Goal: Leave review/rating: Leave review/rating

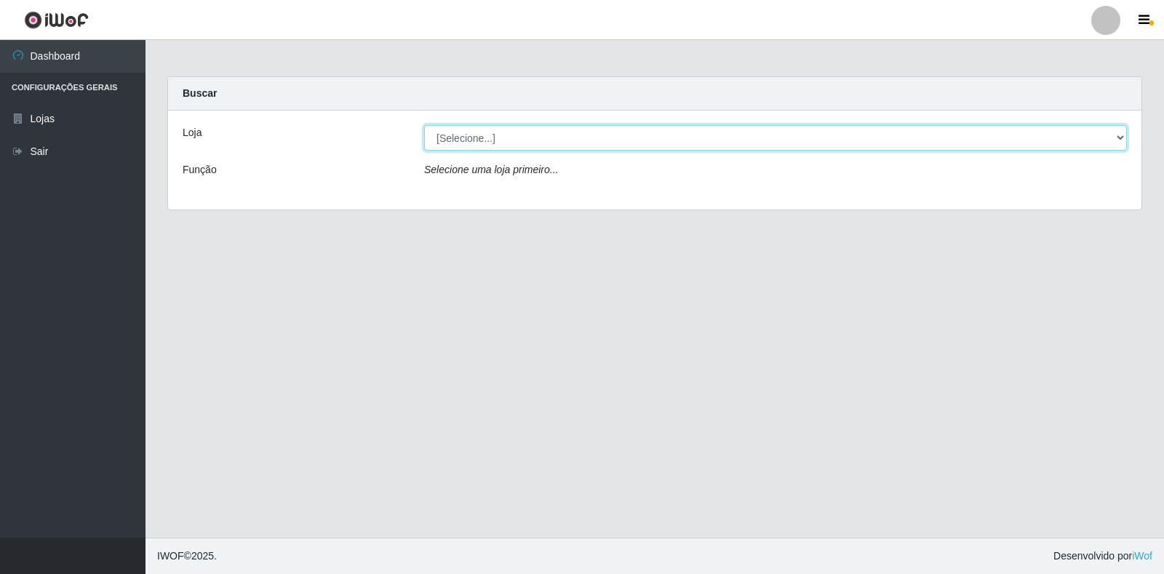
click at [548, 142] on select "[Selecione...] Extraplus - [GEOGRAPHIC_DATA] 03 - [GEOGRAPHIC_DATA]" at bounding box center [775, 137] width 703 height 25
select select "468"
click at [424, 125] on select "[Selecione...] Extraplus - [GEOGRAPHIC_DATA] 03 - [GEOGRAPHIC_DATA]" at bounding box center [775, 137] width 703 height 25
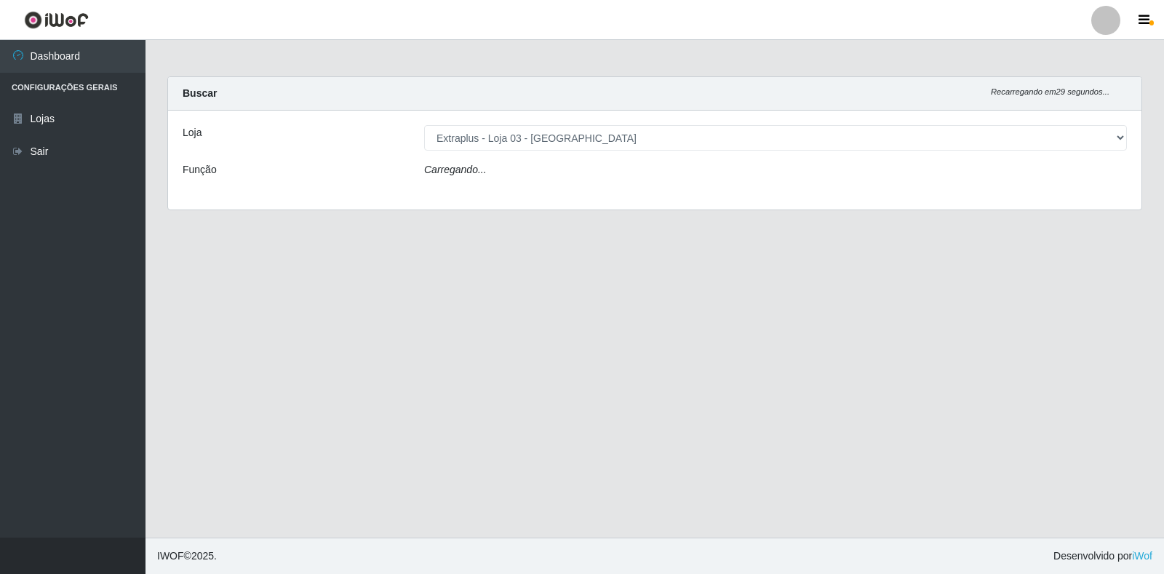
click at [542, 172] on div "Carregando..." at bounding box center [775, 172] width 724 height 21
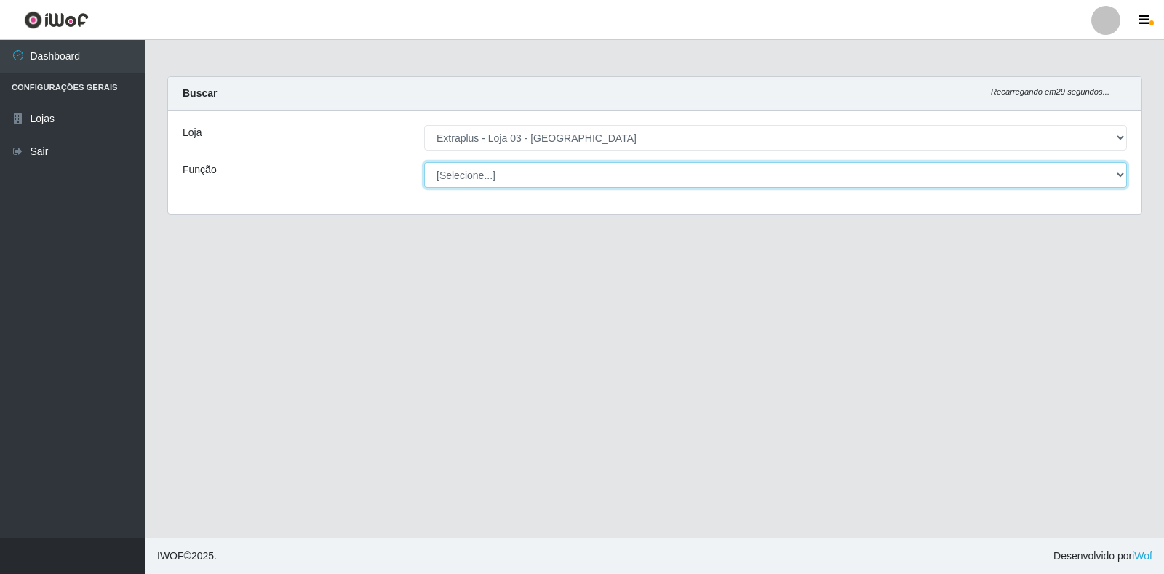
click at [541, 175] on select "[Selecione...] Repositor Repositor + Repositor ++" at bounding box center [775, 174] width 703 height 25
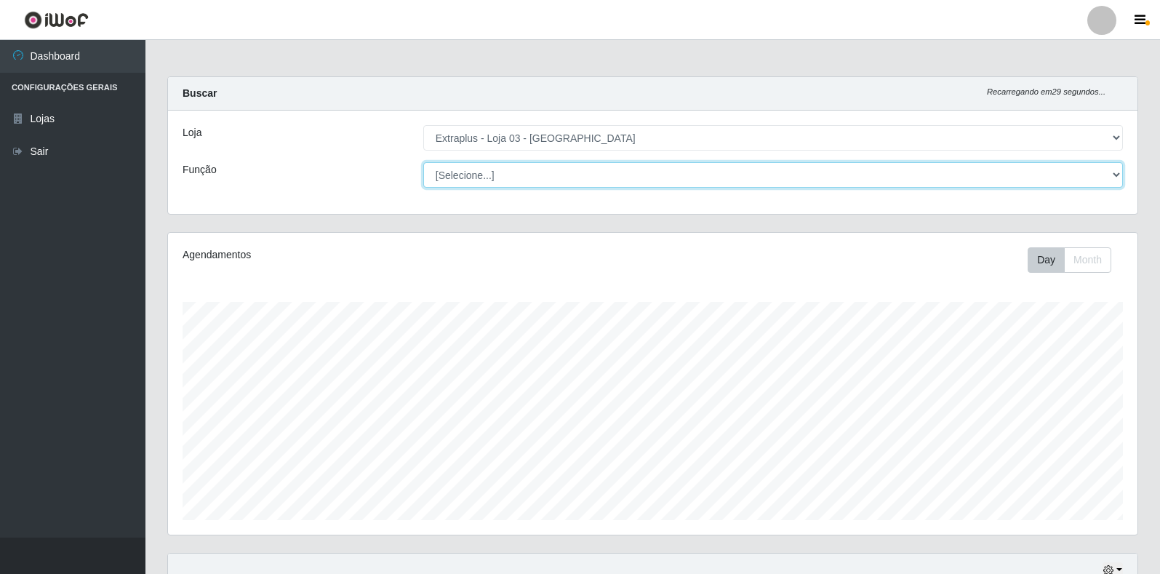
scroll to position [302, 969]
click at [535, 183] on select "[Selecione...] Repositor Repositor + Repositor ++" at bounding box center [773, 174] width 700 height 25
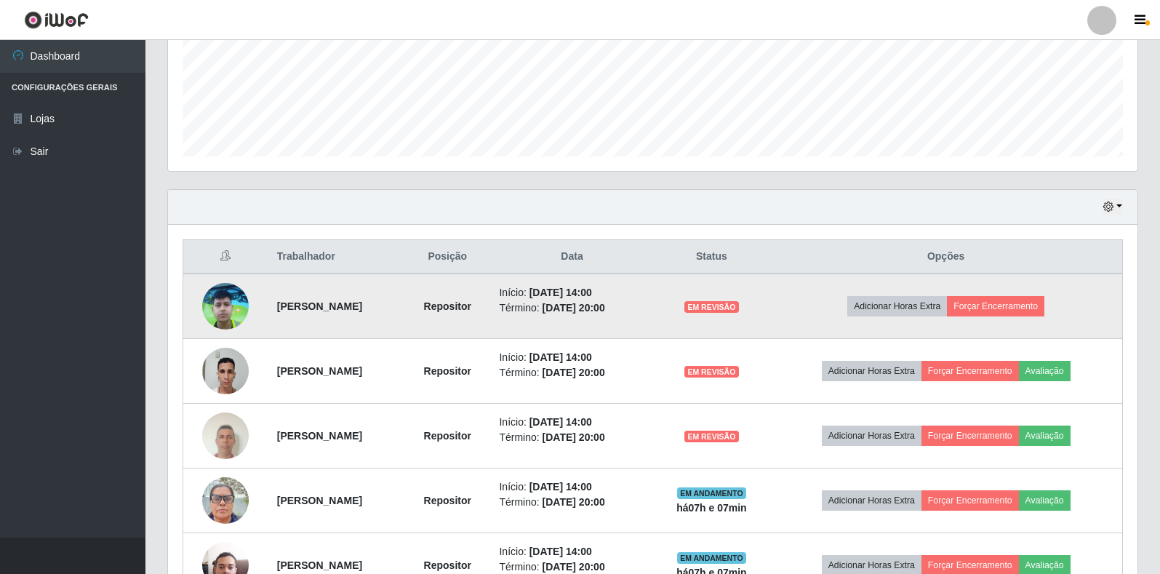
scroll to position [457, 0]
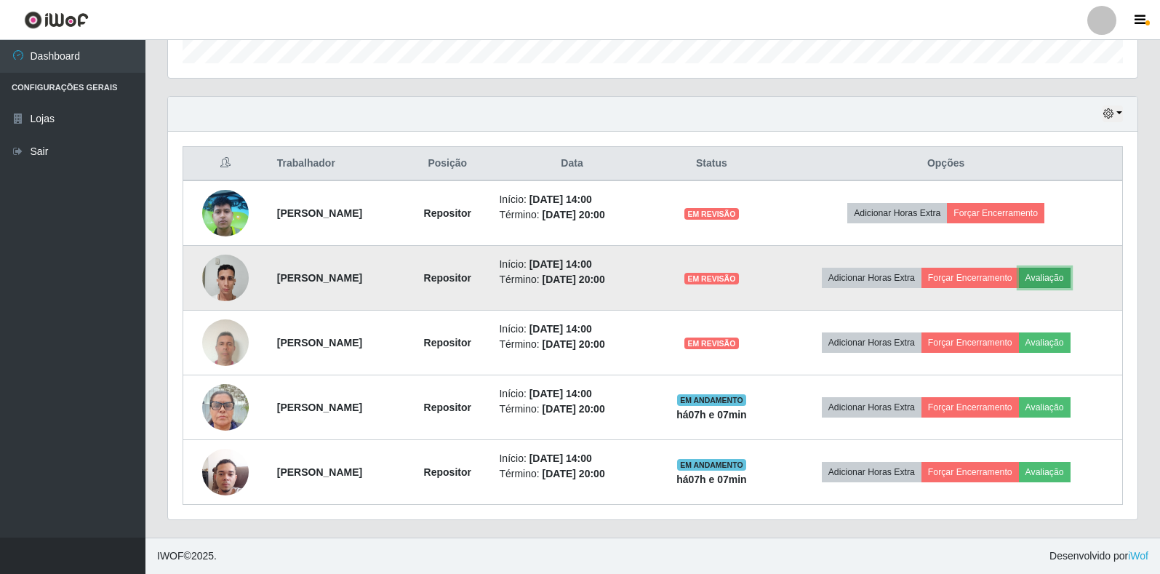
click at [1070, 276] on button "Avaliação" at bounding box center [1045, 278] width 52 height 20
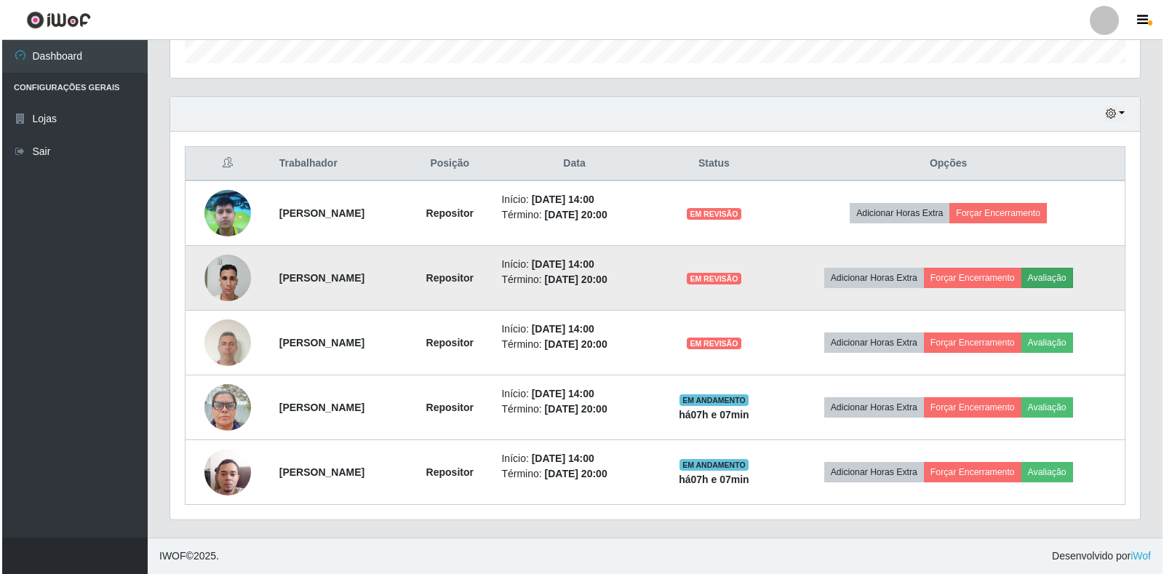
scroll to position [302, 961]
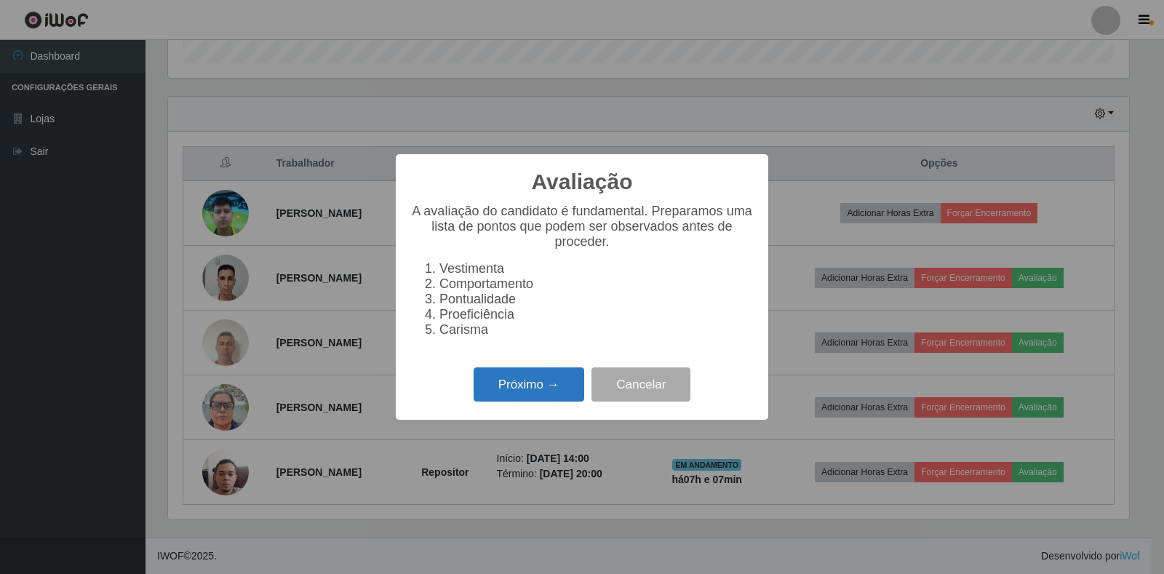
click at [575, 396] on button "Próximo →" at bounding box center [528, 384] width 111 height 34
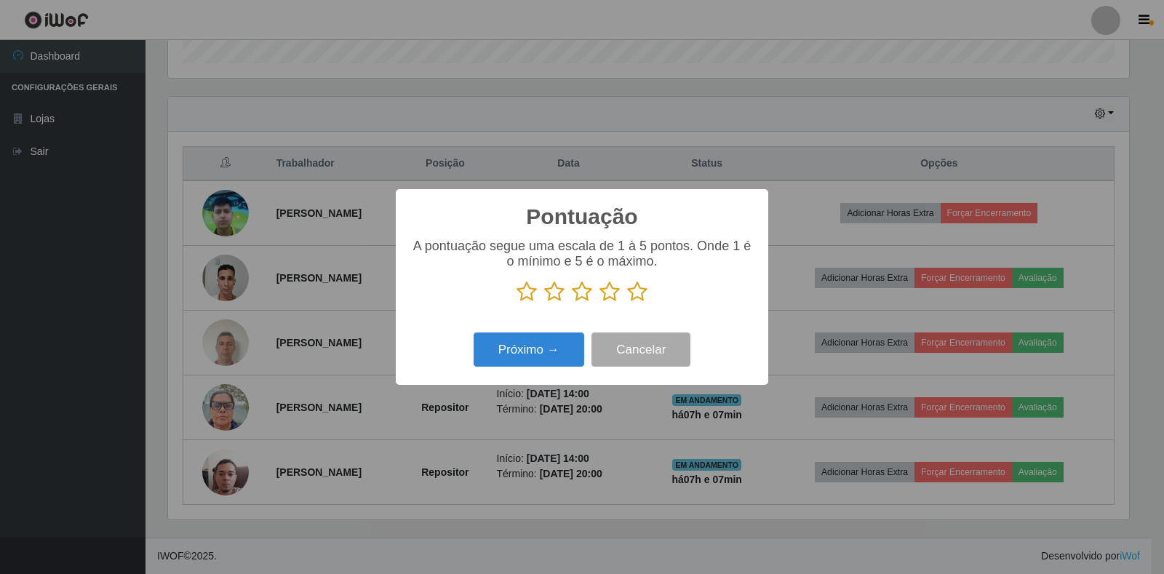
scroll to position [726939, 726280]
click at [642, 296] on icon at bounding box center [637, 292] width 20 height 22
click at [627, 303] on input "radio" at bounding box center [627, 303] width 0 height 0
click at [551, 343] on button "Próximo →" at bounding box center [528, 349] width 111 height 34
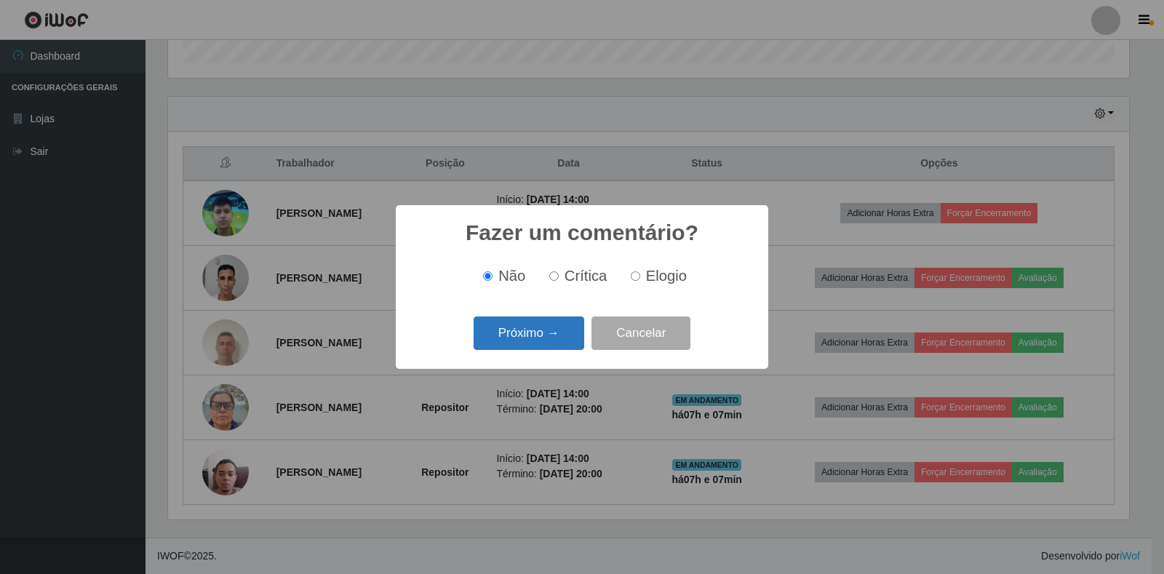
click at [547, 343] on button "Próximo →" at bounding box center [528, 333] width 111 height 34
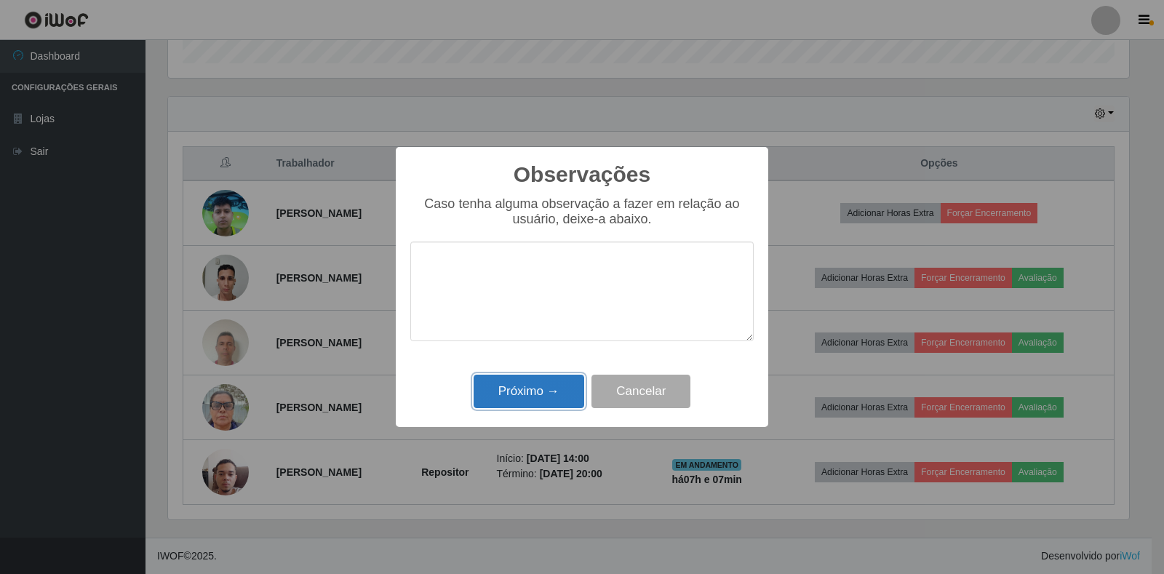
click at [542, 385] on button "Próximo →" at bounding box center [528, 392] width 111 height 34
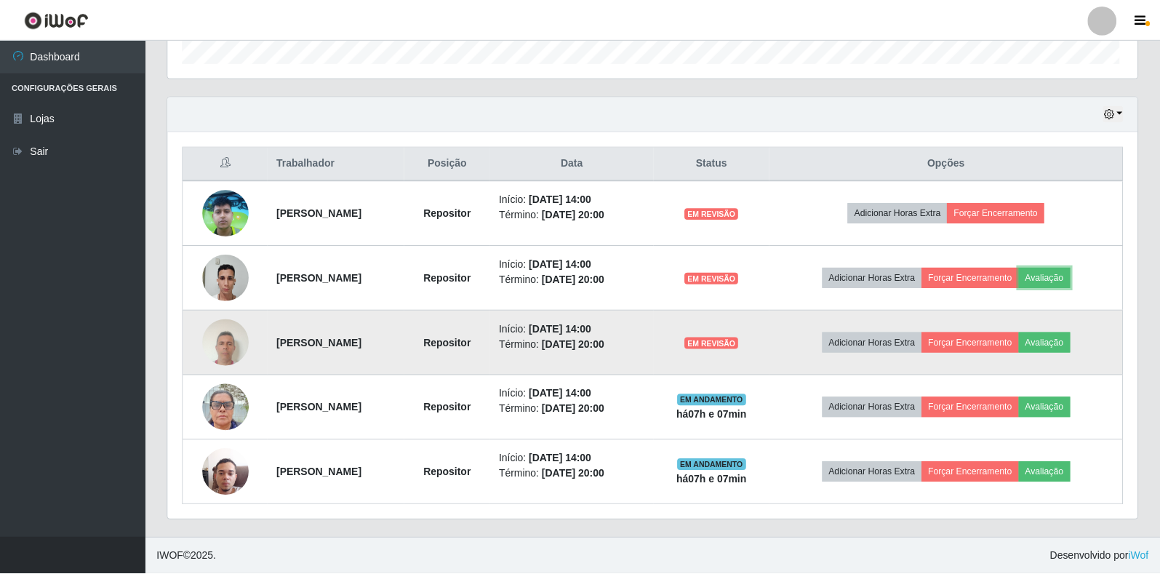
scroll to position [302, 969]
click at [1054, 343] on button "Avaliação" at bounding box center [1045, 342] width 52 height 20
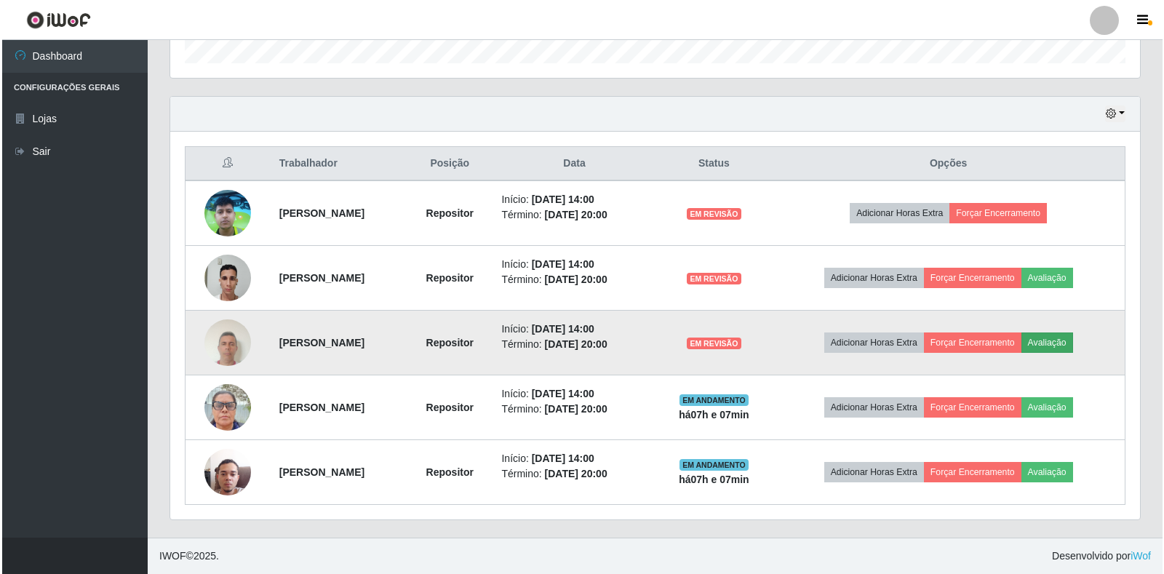
scroll to position [302, 961]
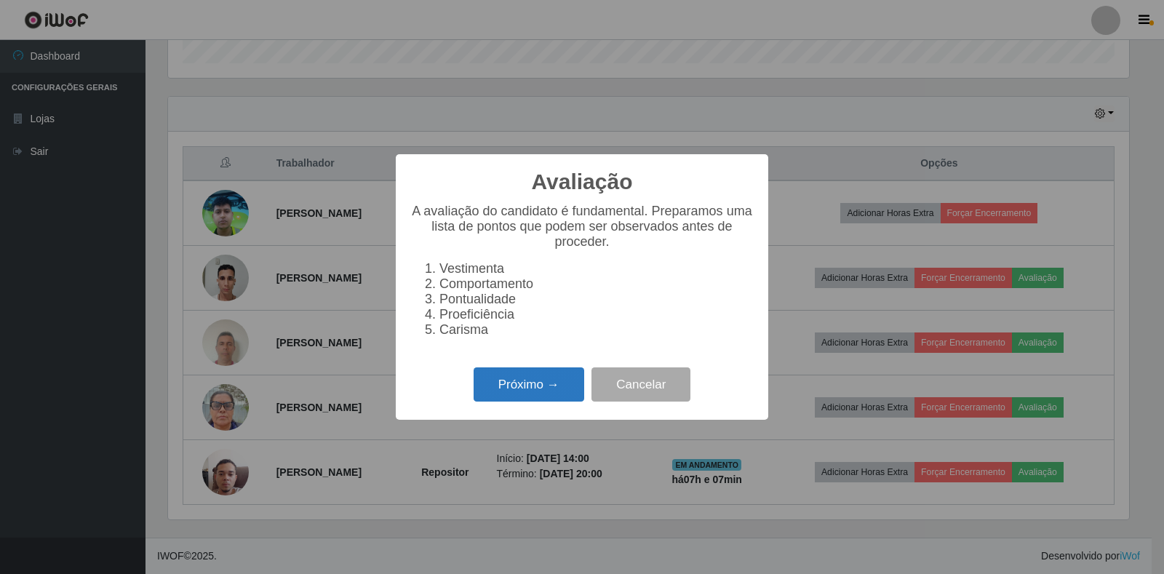
click at [540, 385] on button "Próximo →" at bounding box center [528, 384] width 111 height 34
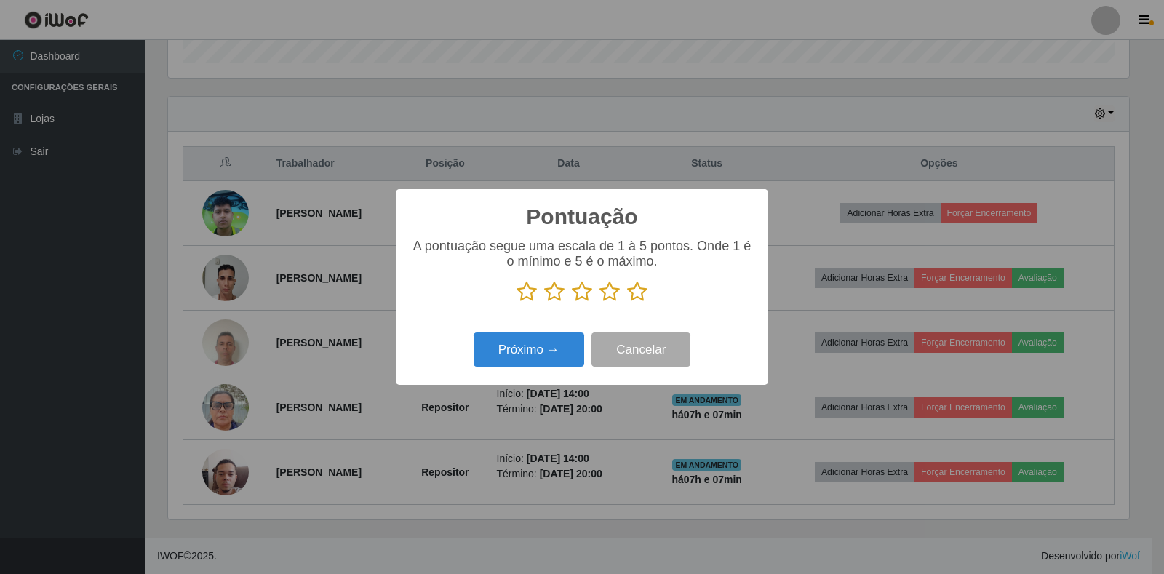
click at [636, 289] on icon at bounding box center [637, 292] width 20 height 22
click at [627, 303] on input "radio" at bounding box center [627, 303] width 0 height 0
click at [551, 348] on button "Próximo →" at bounding box center [528, 349] width 111 height 34
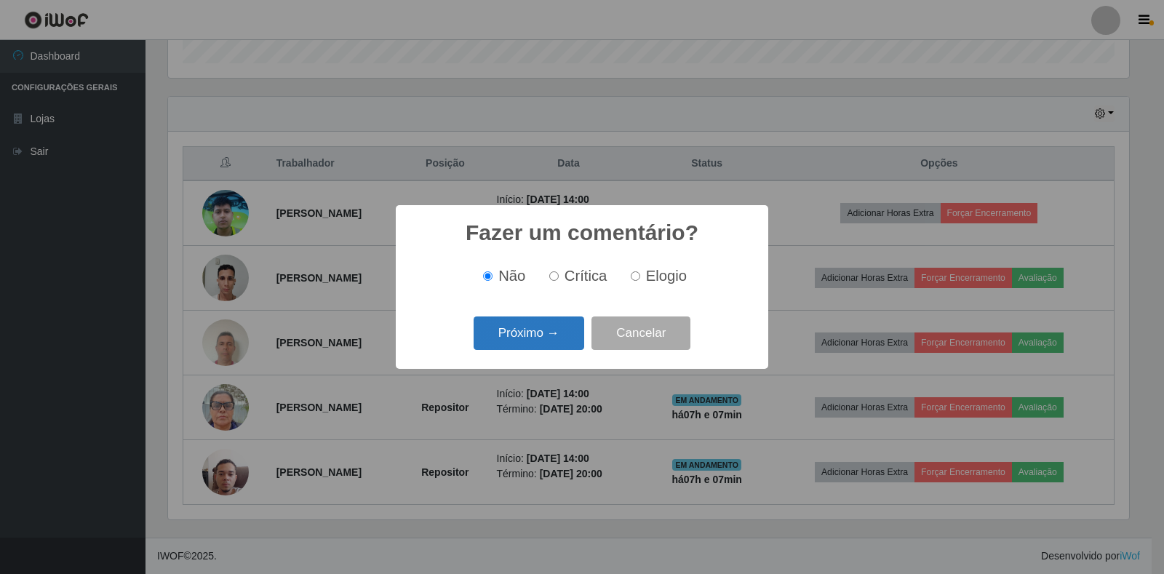
click at [543, 337] on button "Próximo →" at bounding box center [528, 333] width 111 height 34
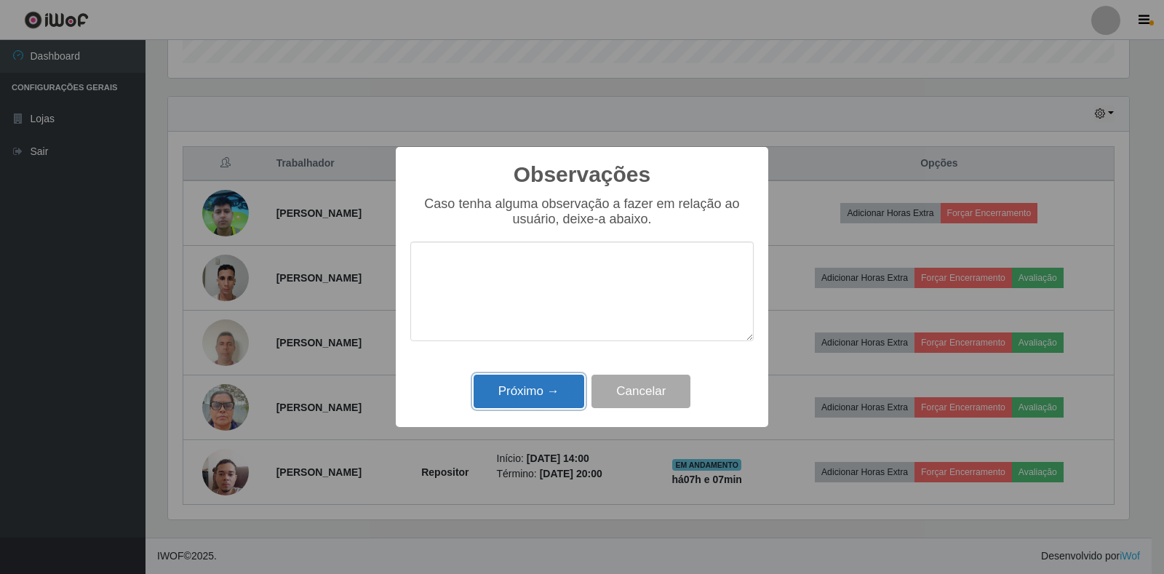
click at [552, 388] on button "Próximo →" at bounding box center [528, 392] width 111 height 34
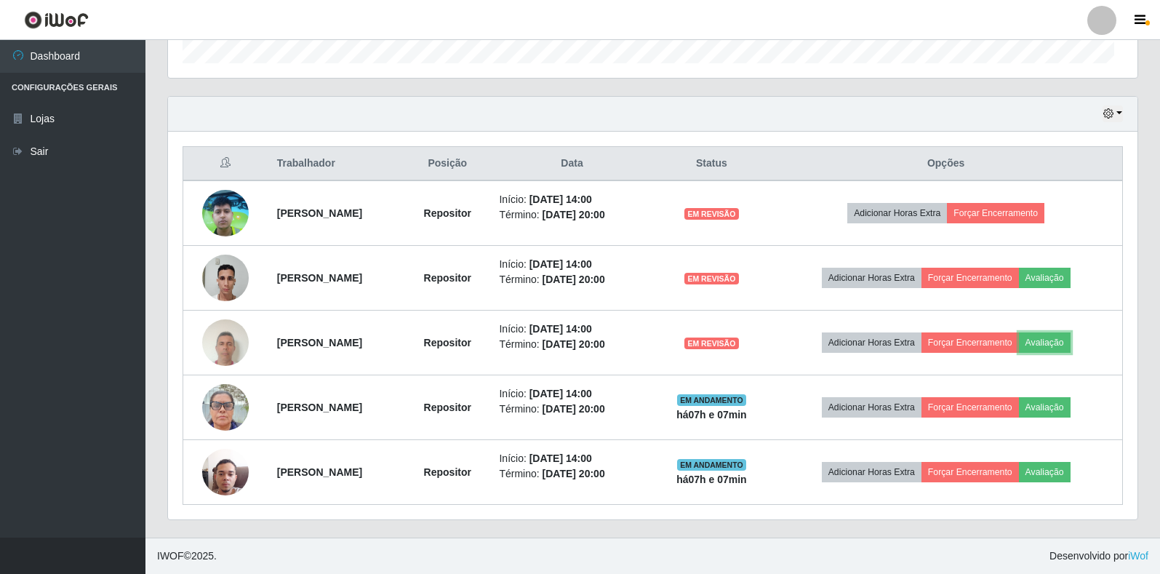
scroll to position [302, 969]
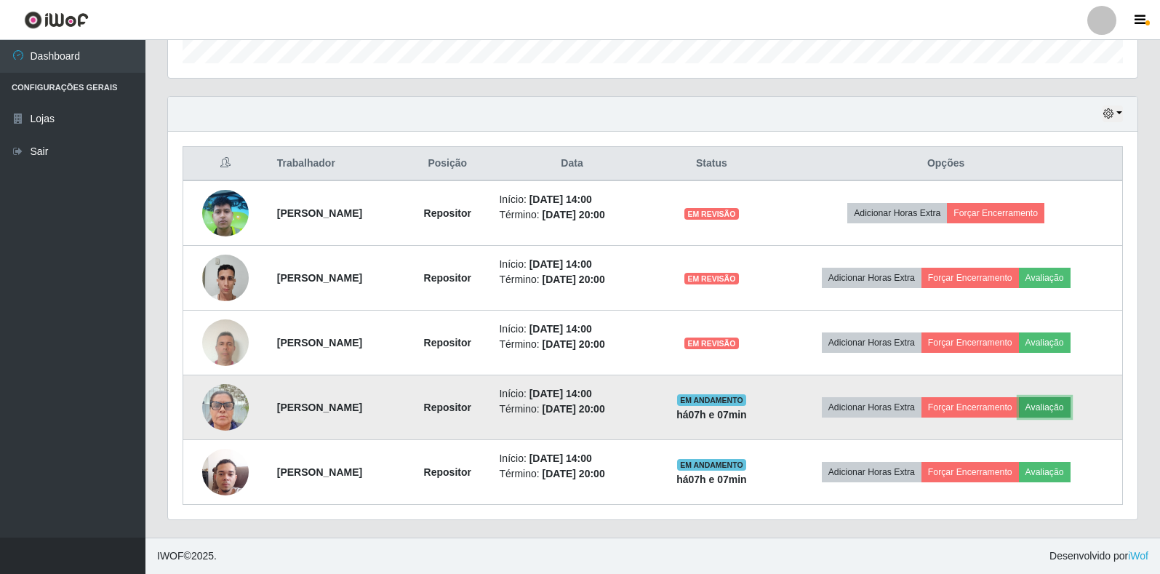
click at [1070, 411] on button "Avaliação" at bounding box center [1045, 407] width 52 height 20
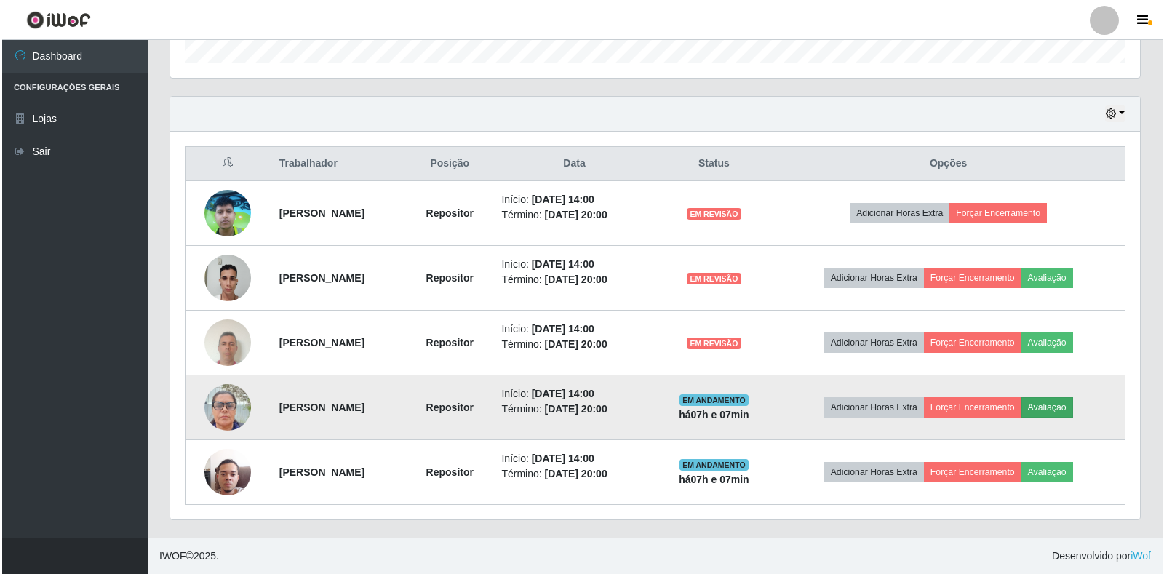
scroll to position [302, 961]
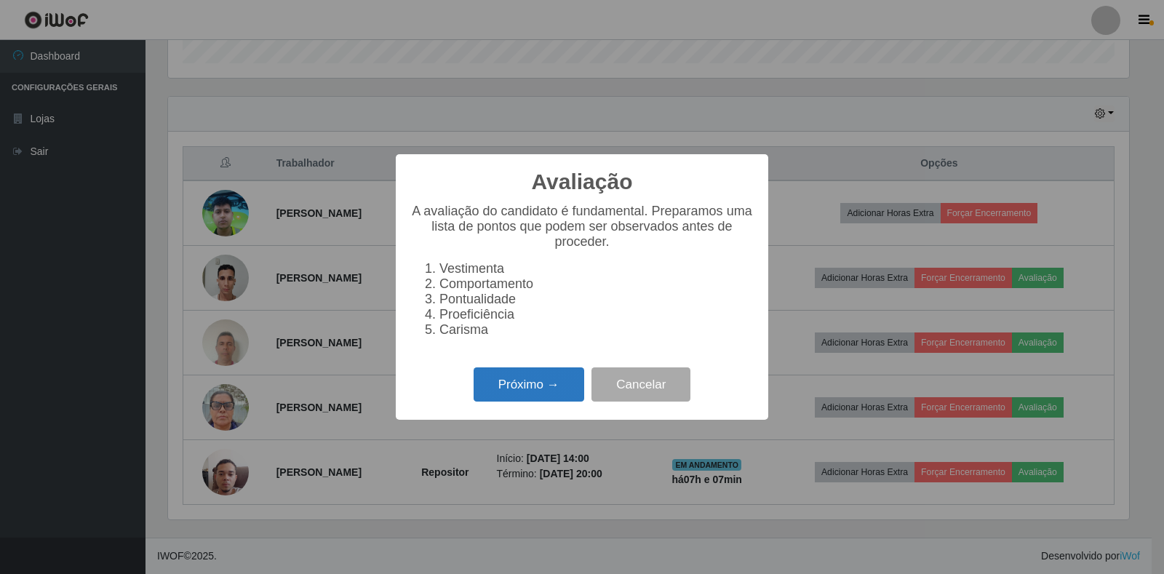
click at [514, 396] on button "Próximo →" at bounding box center [528, 384] width 111 height 34
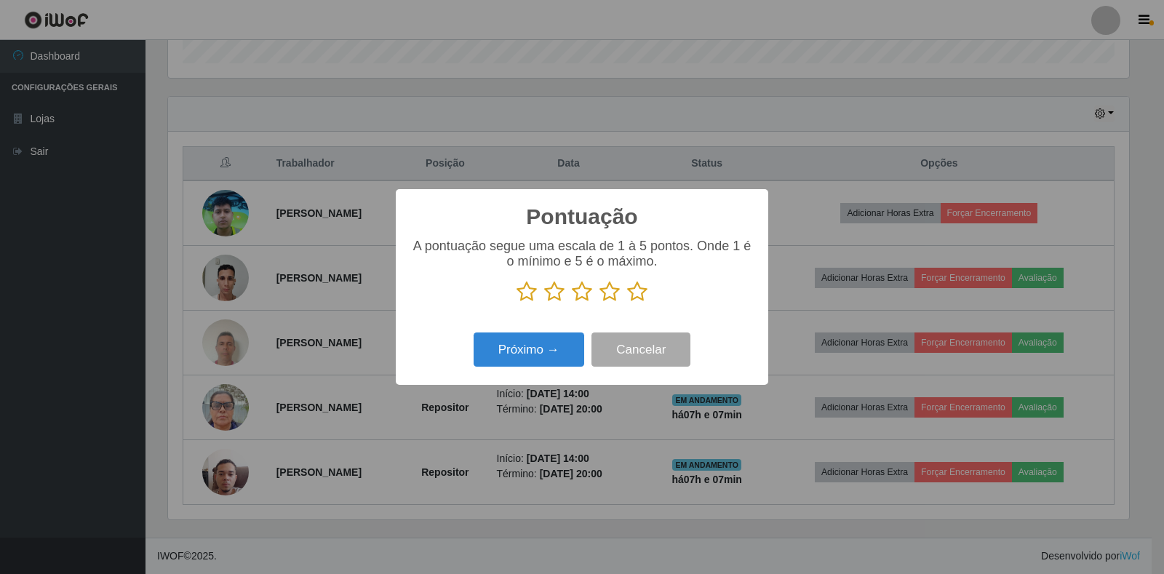
scroll to position [726939, 726280]
click at [639, 299] on icon at bounding box center [637, 292] width 20 height 22
click at [627, 303] on input "radio" at bounding box center [627, 303] width 0 height 0
click at [557, 345] on button "Próximo →" at bounding box center [528, 349] width 111 height 34
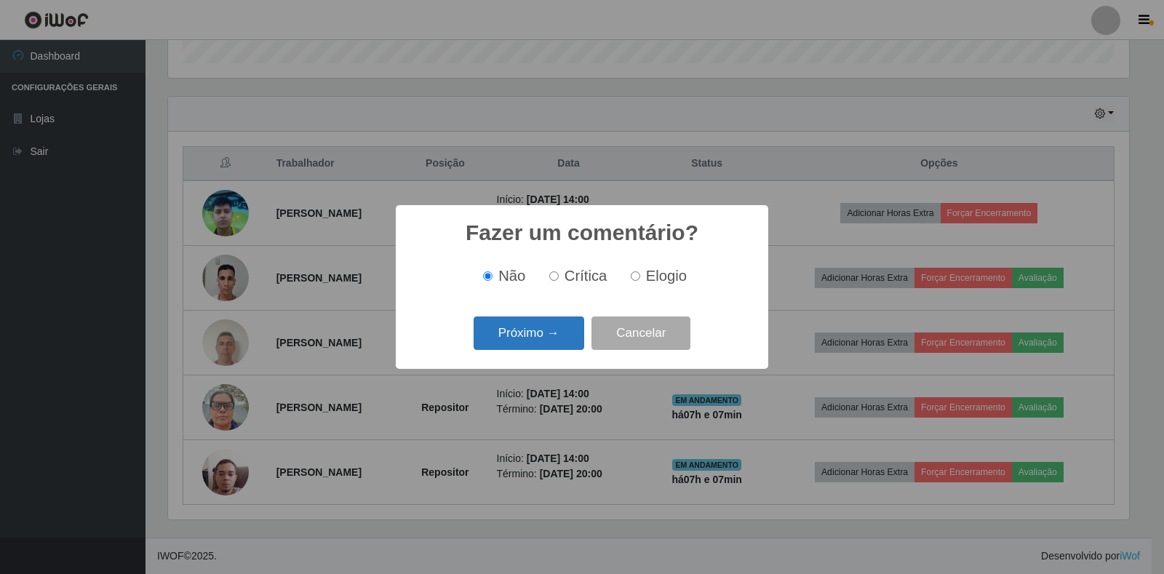
click at [567, 350] on button "Próximo →" at bounding box center [528, 333] width 111 height 34
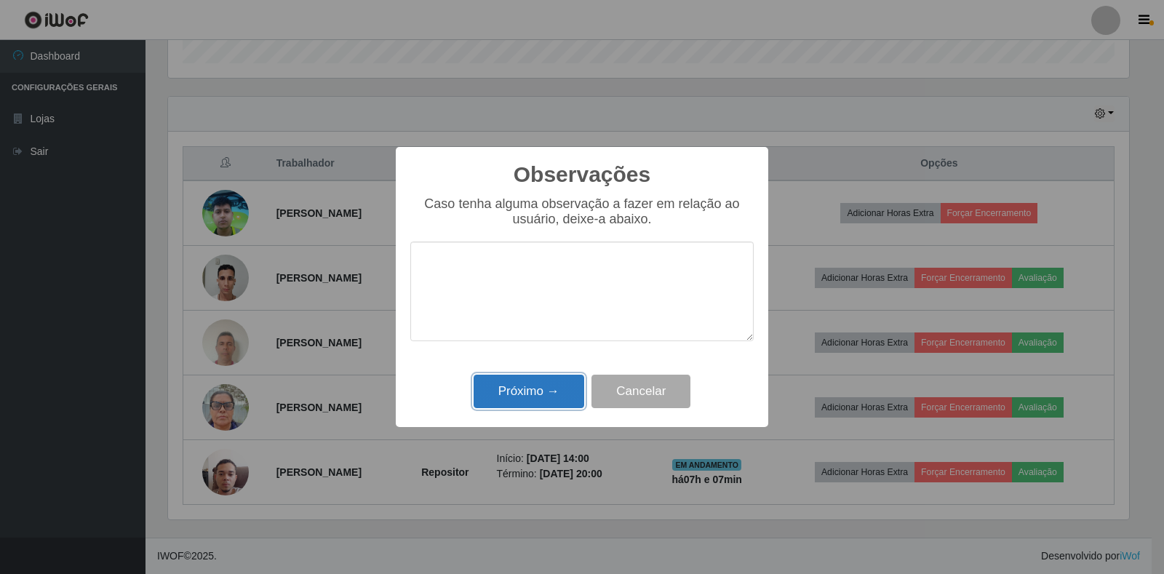
click at [545, 389] on button "Próximo →" at bounding box center [528, 392] width 111 height 34
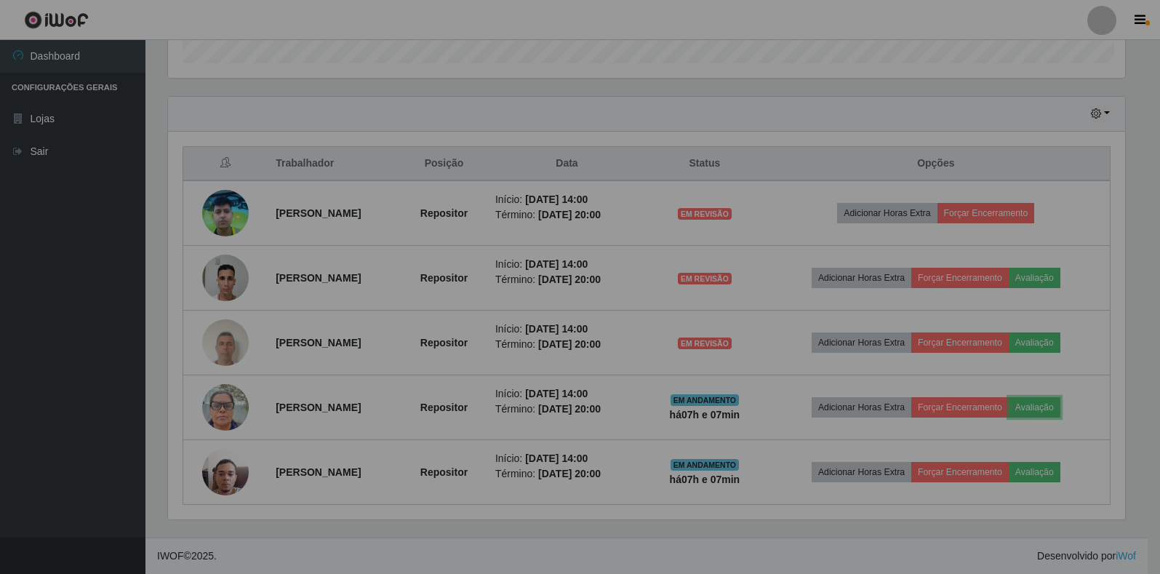
scroll to position [302, 969]
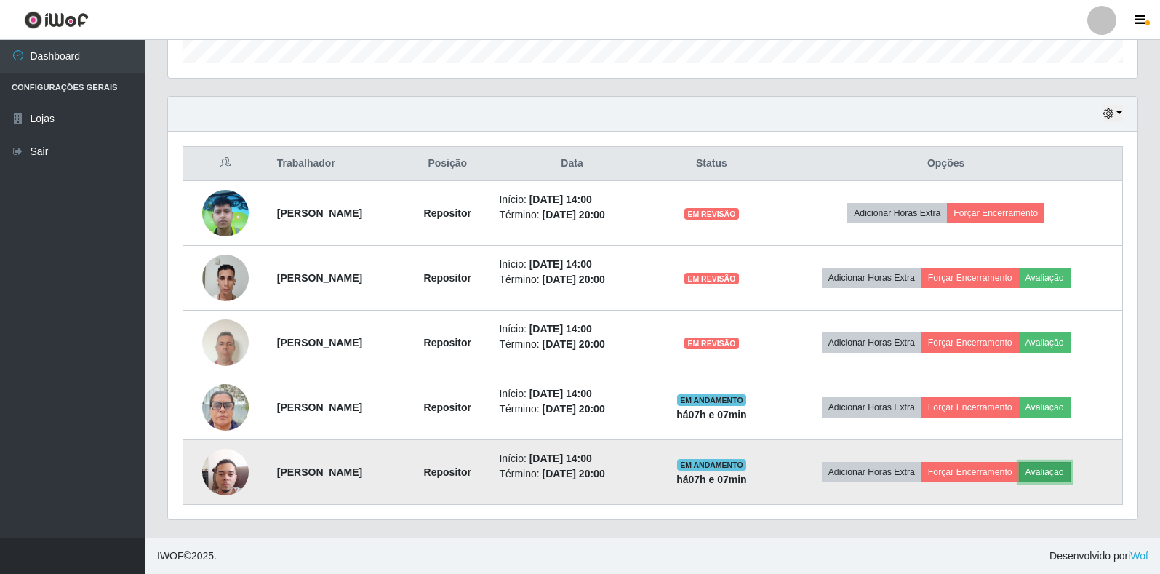
click at [1070, 473] on button "Avaliação" at bounding box center [1045, 472] width 52 height 20
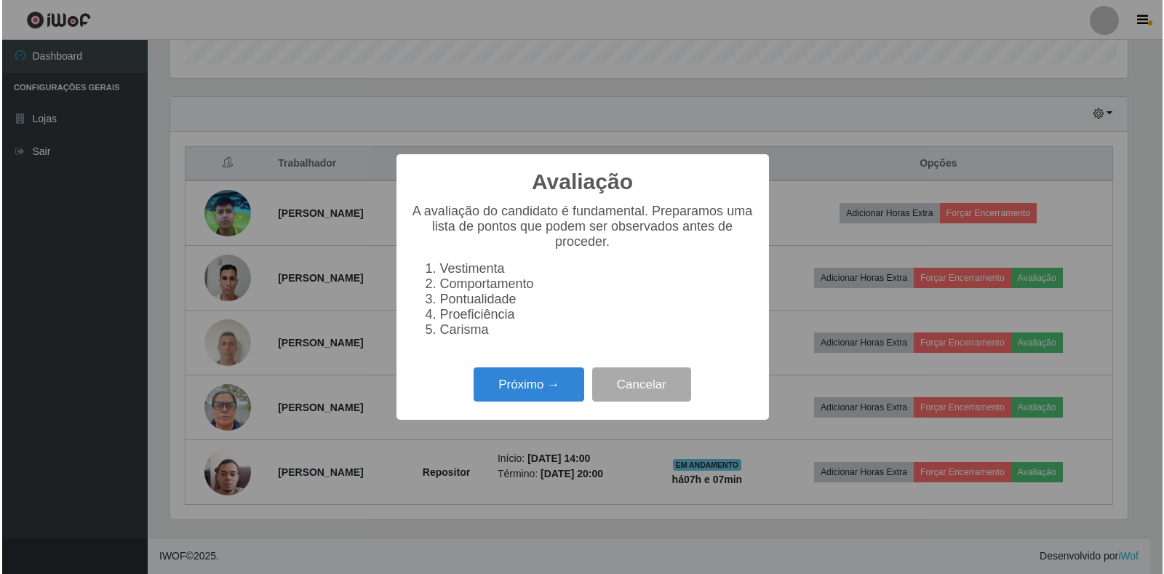
scroll to position [302, 961]
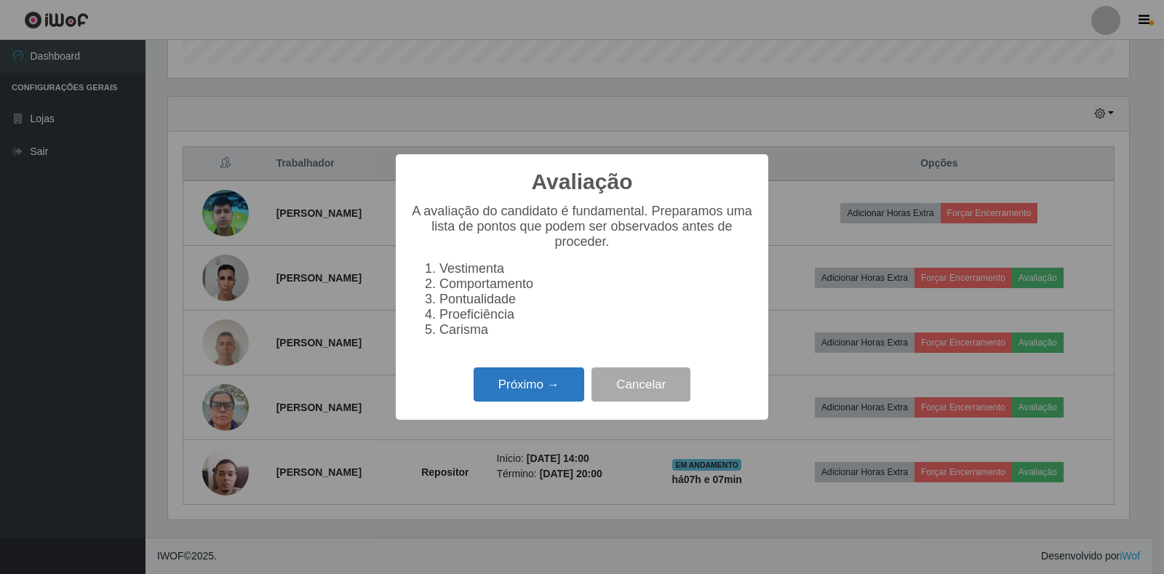
click at [552, 383] on button "Próximo →" at bounding box center [528, 384] width 111 height 34
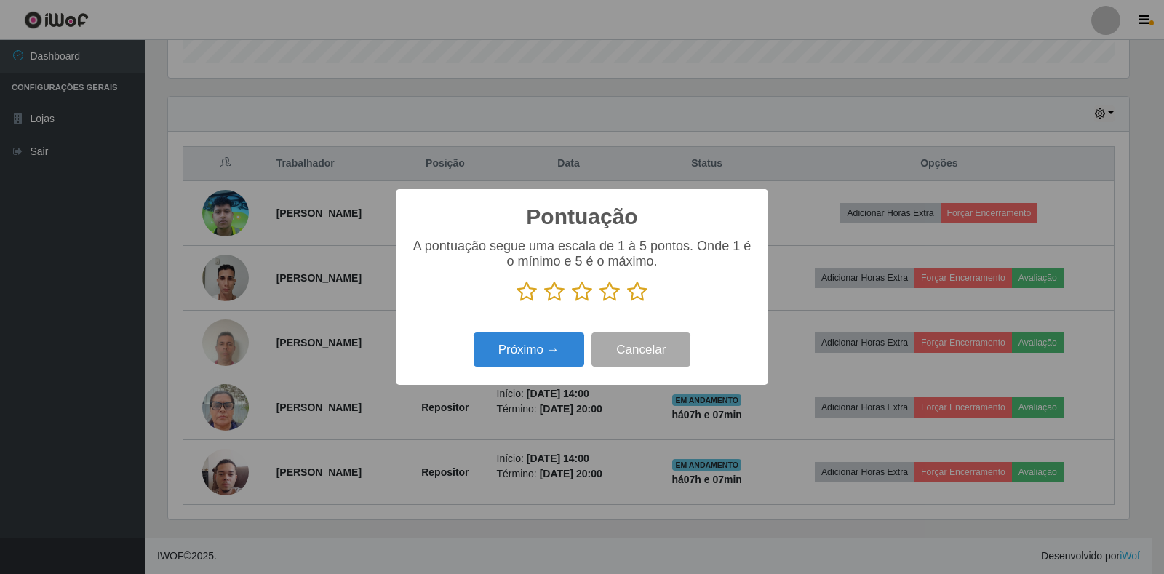
scroll to position [726939, 726280]
click at [636, 289] on icon at bounding box center [637, 292] width 20 height 22
click at [627, 303] on input "radio" at bounding box center [627, 303] width 0 height 0
click at [527, 346] on button "Próximo →" at bounding box center [528, 349] width 111 height 34
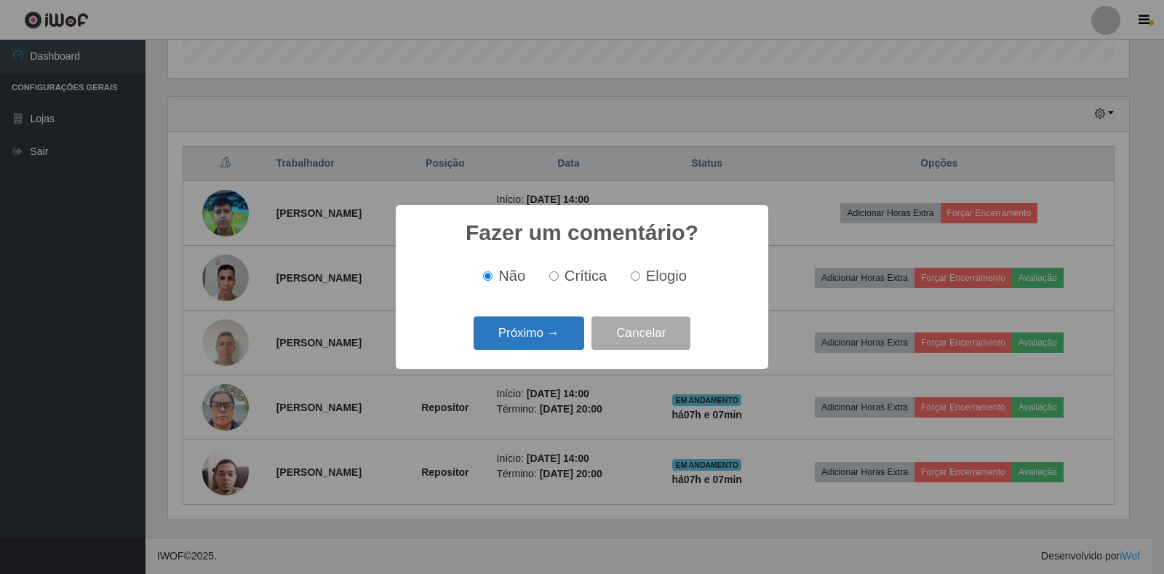
click at [552, 329] on button "Próximo →" at bounding box center [528, 333] width 111 height 34
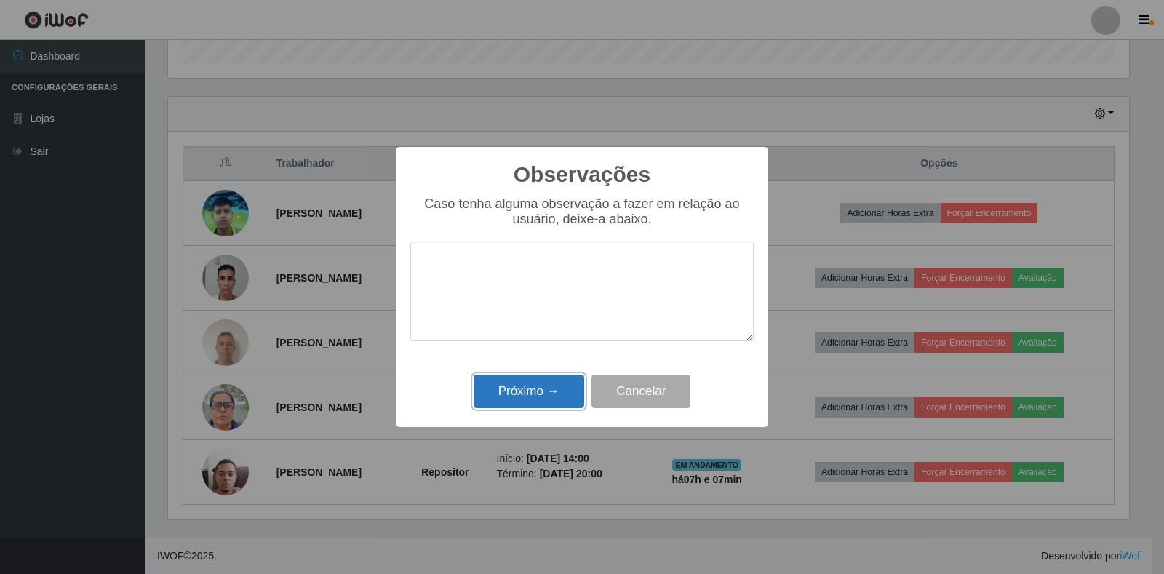
click at [575, 395] on button "Próximo →" at bounding box center [528, 392] width 111 height 34
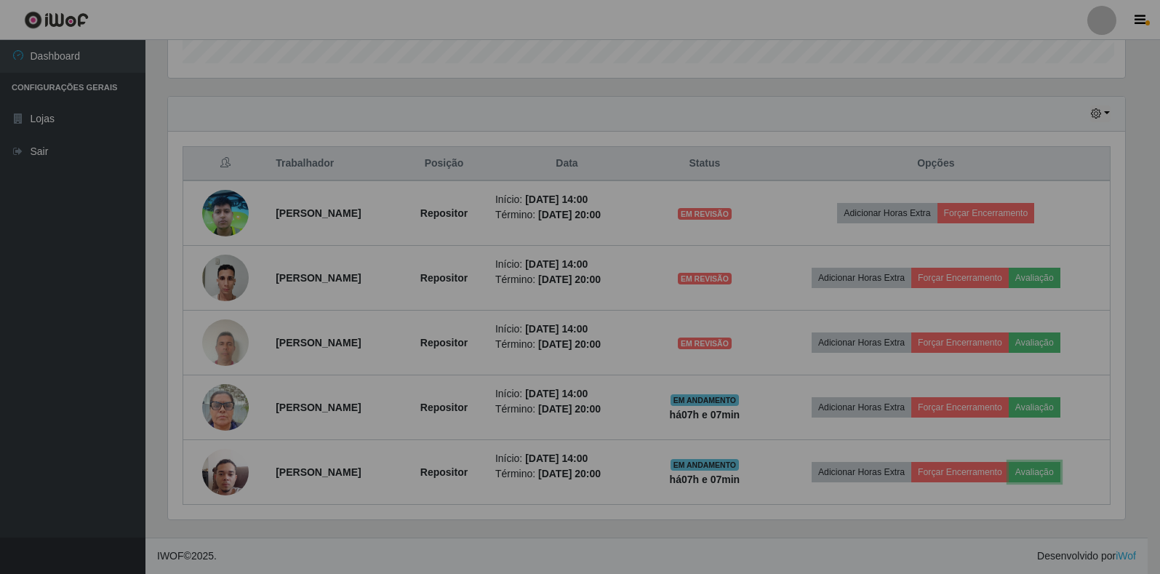
scroll to position [302, 969]
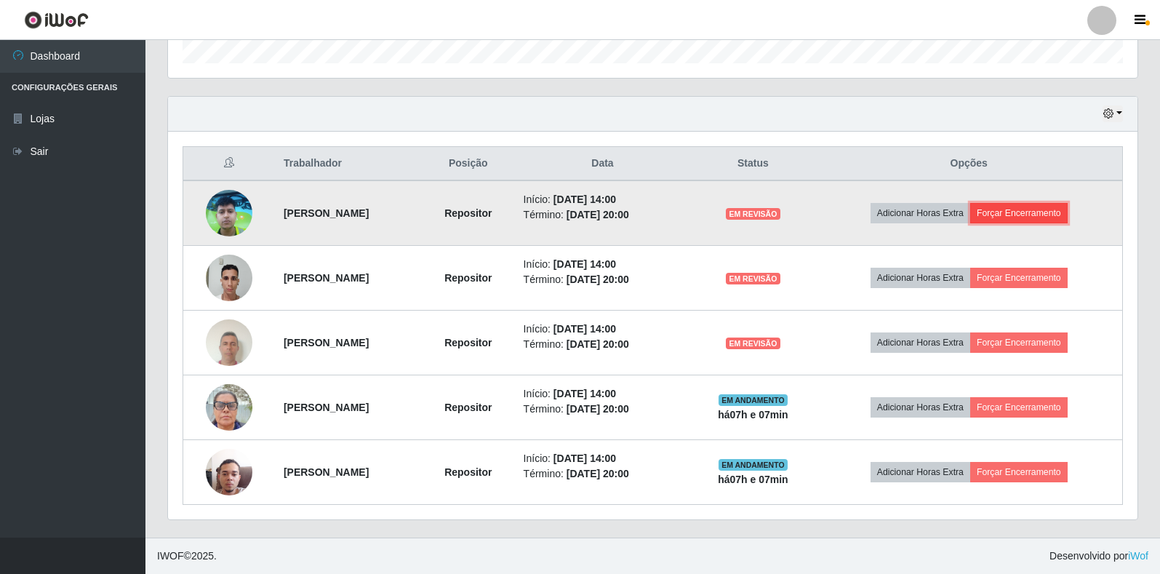
click at [1020, 209] on button "Forçar Encerramento" at bounding box center [1018, 213] width 97 height 20
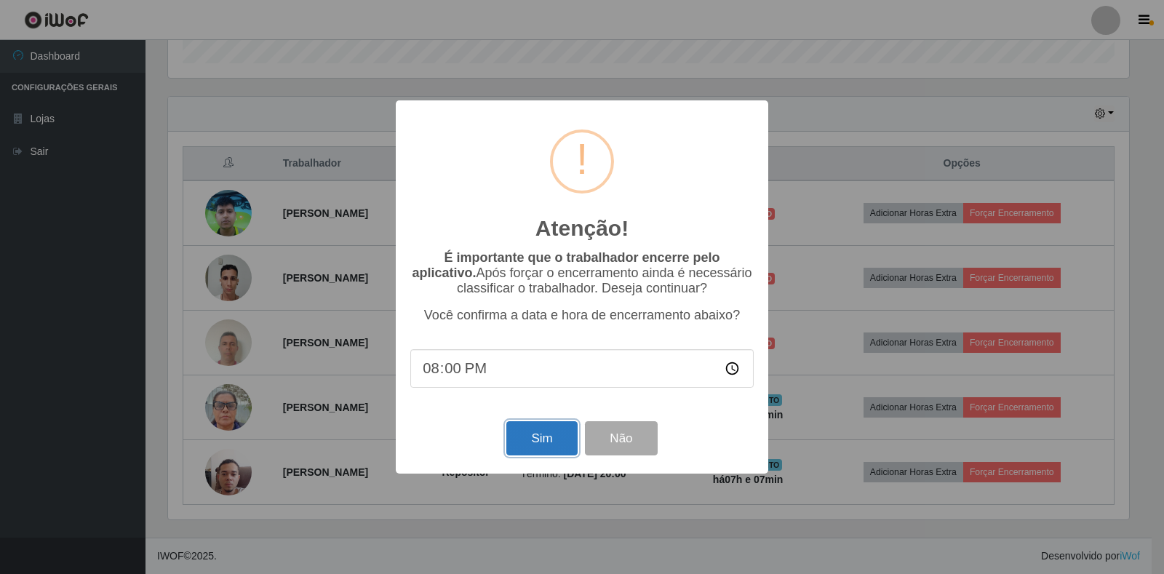
click at [537, 439] on button "Sim" at bounding box center [541, 438] width 71 height 34
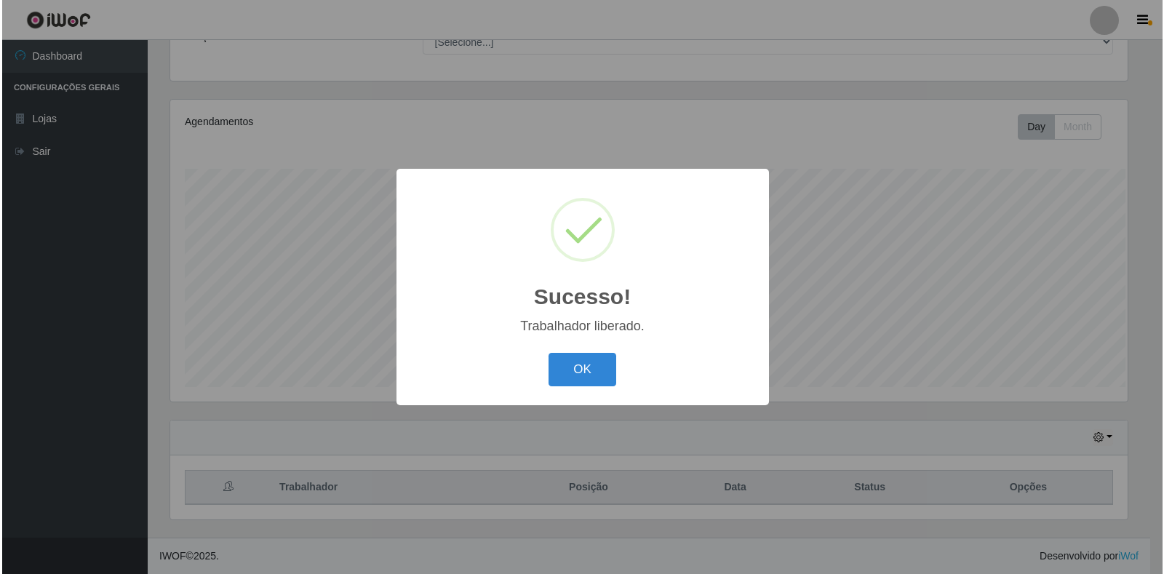
scroll to position [0, 0]
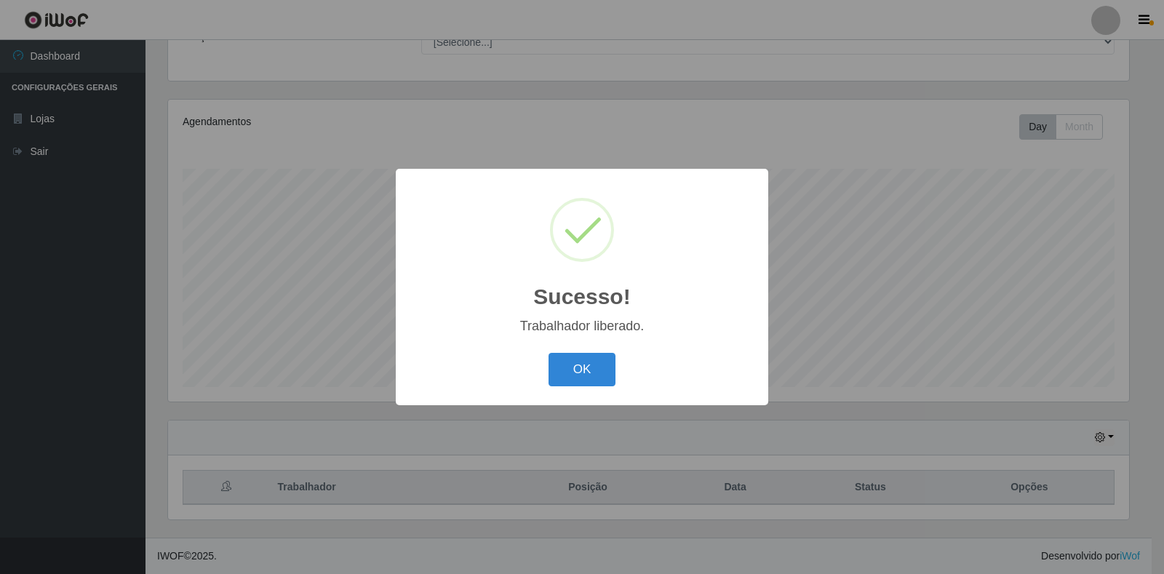
click at [578, 362] on button "OK" at bounding box center [582, 370] width 68 height 34
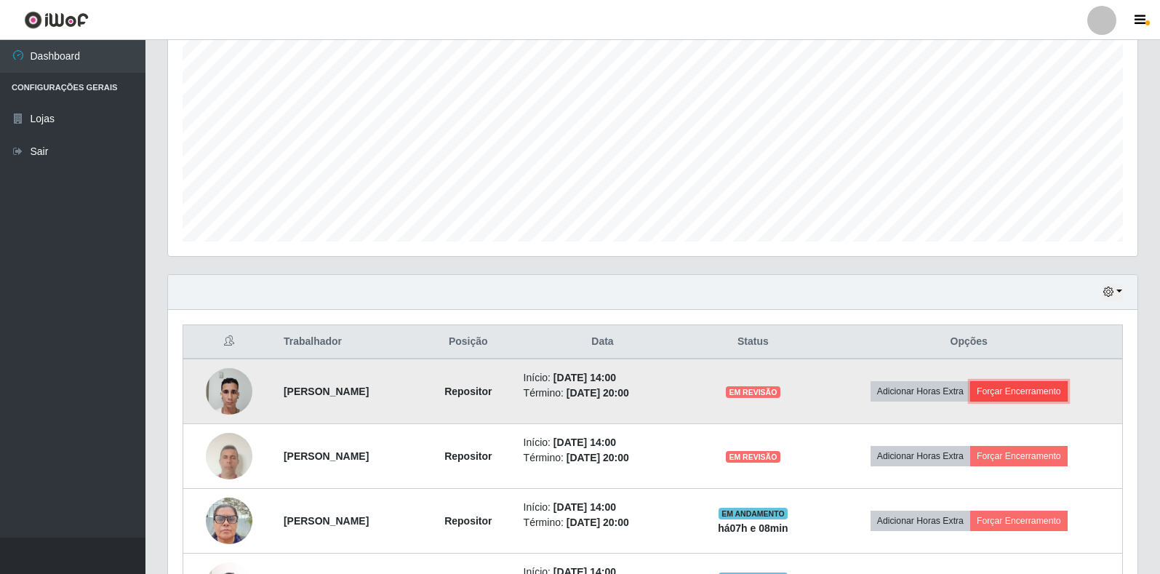
click at [1016, 388] on button "Forçar Encerramento" at bounding box center [1018, 391] width 97 height 20
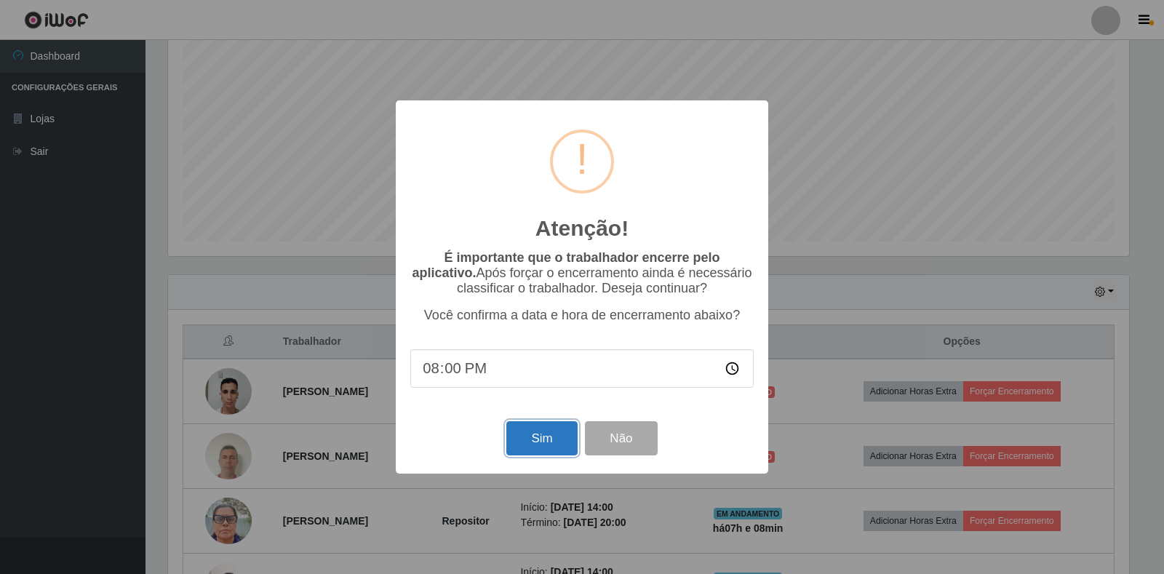
click at [545, 436] on button "Sim" at bounding box center [541, 438] width 71 height 34
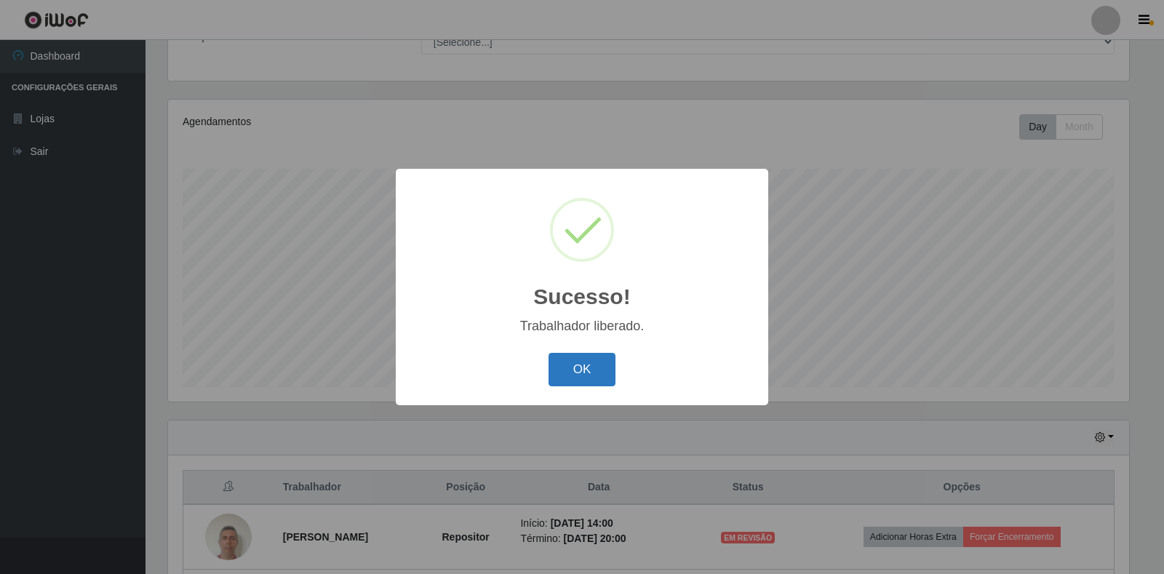
click at [589, 378] on button "OK" at bounding box center [582, 370] width 68 height 34
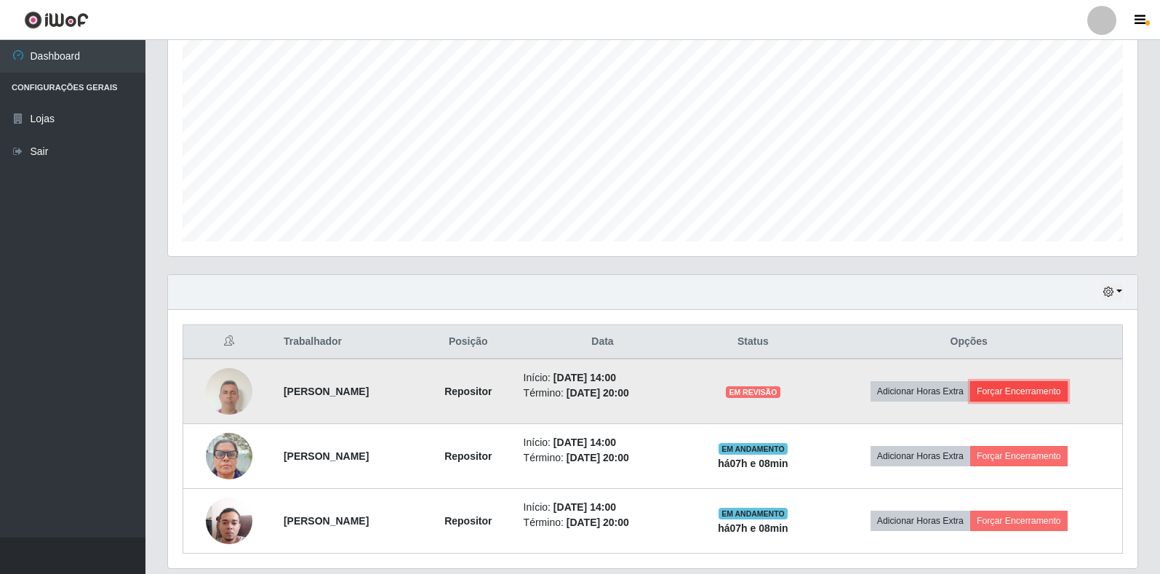
click at [1015, 400] on button "Forçar Encerramento" at bounding box center [1018, 391] width 97 height 20
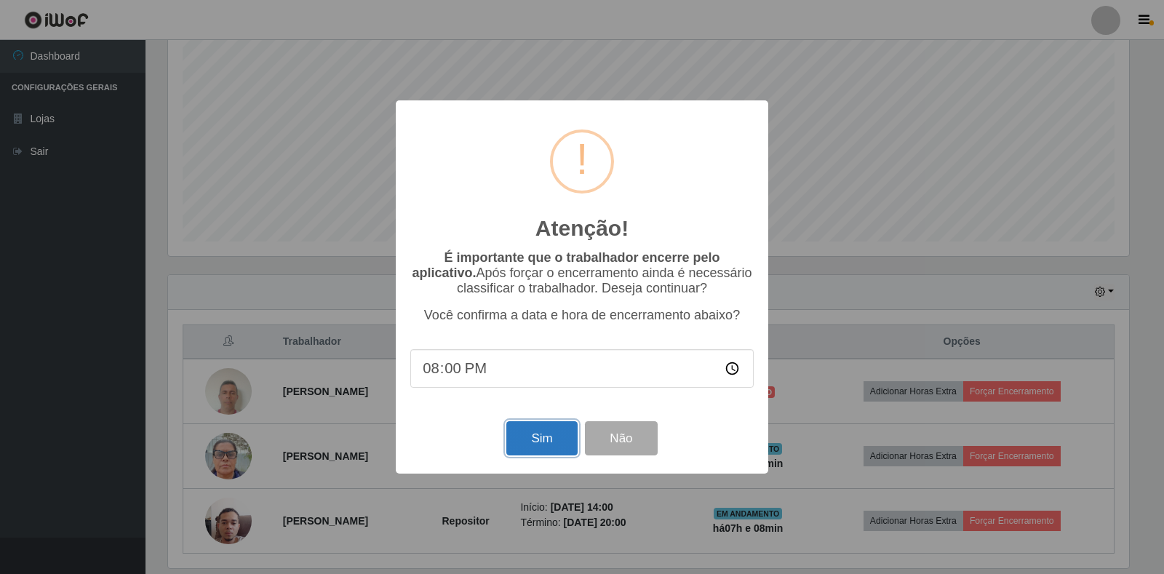
click at [535, 440] on button "Sim" at bounding box center [541, 438] width 71 height 34
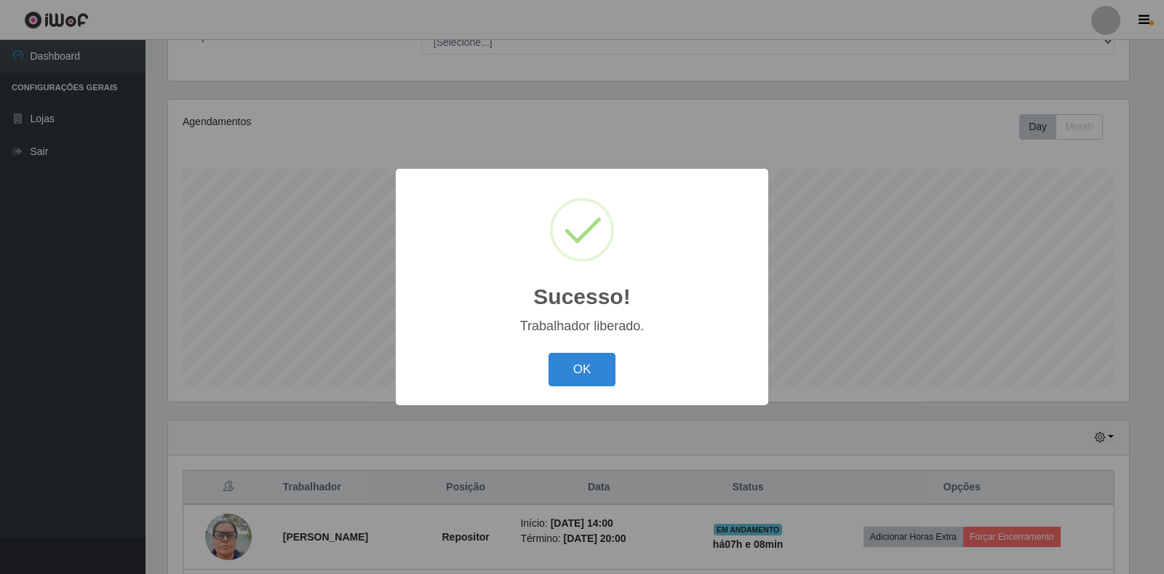
click at [624, 375] on div "OK Cancel" at bounding box center [581, 368] width 343 height 41
click at [606, 369] on button "OK" at bounding box center [582, 370] width 68 height 34
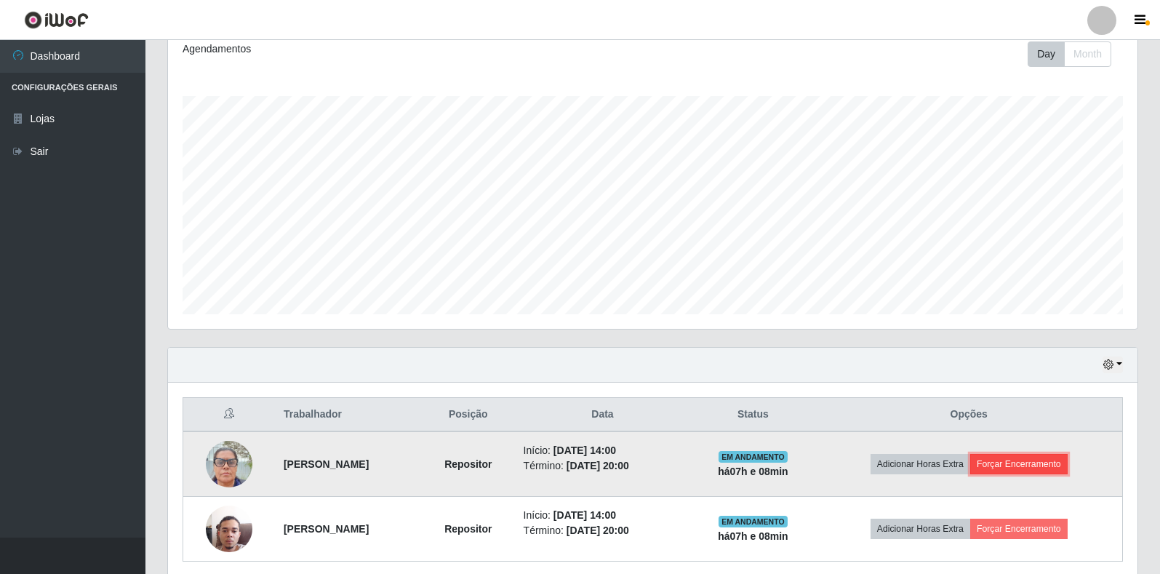
click at [1047, 468] on button "Forçar Encerramento" at bounding box center [1018, 464] width 97 height 20
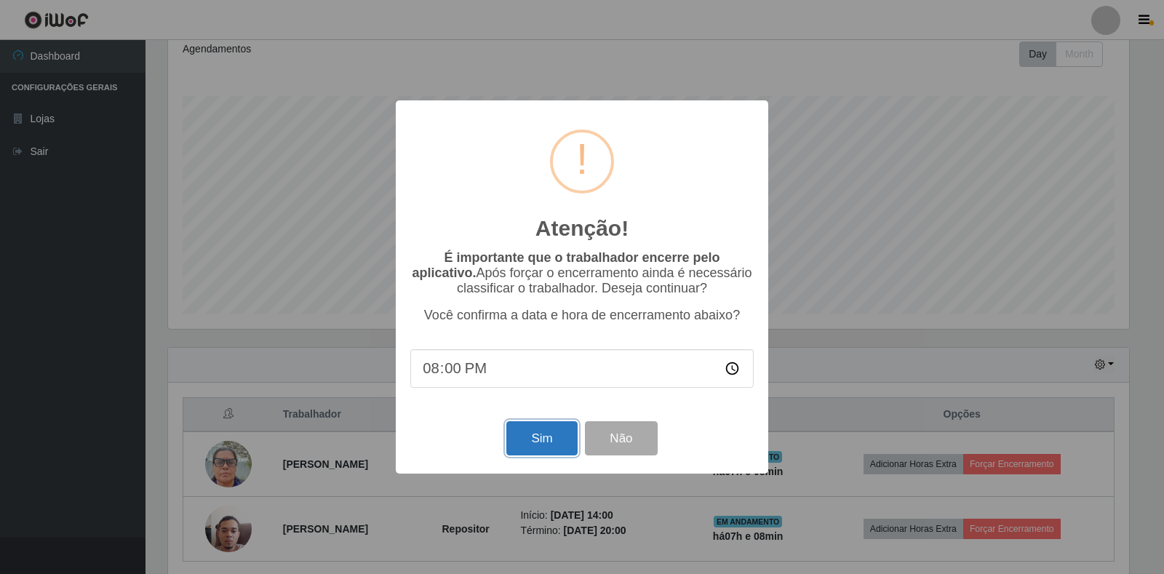
click at [516, 429] on button "Sim" at bounding box center [541, 438] width 71 height 34
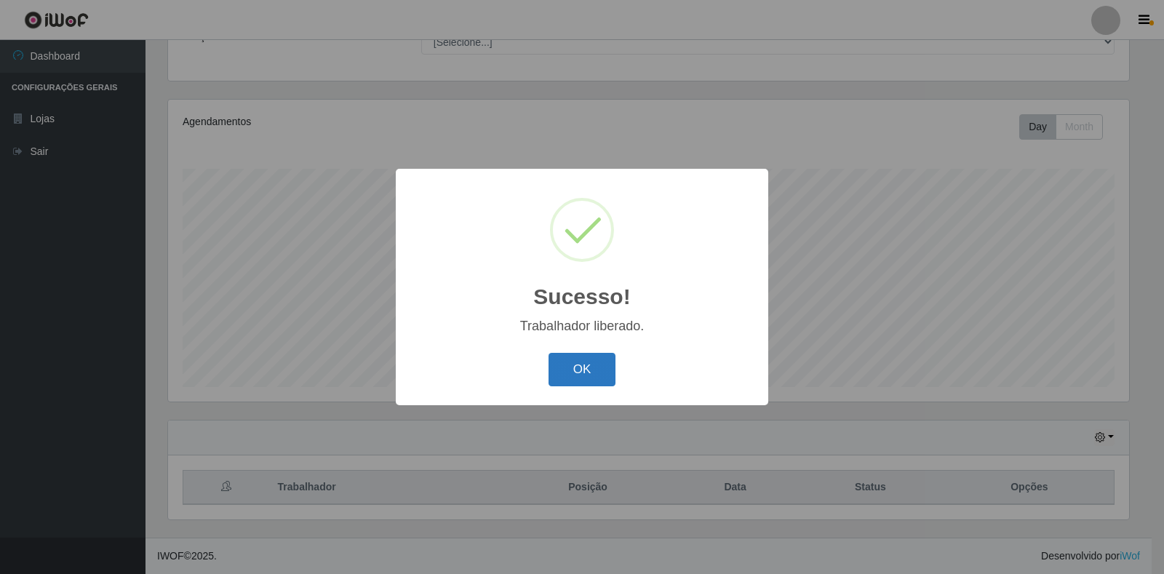
click at [561, 364] on button "OK" at bounding box center [582, 370] width 68 height 34
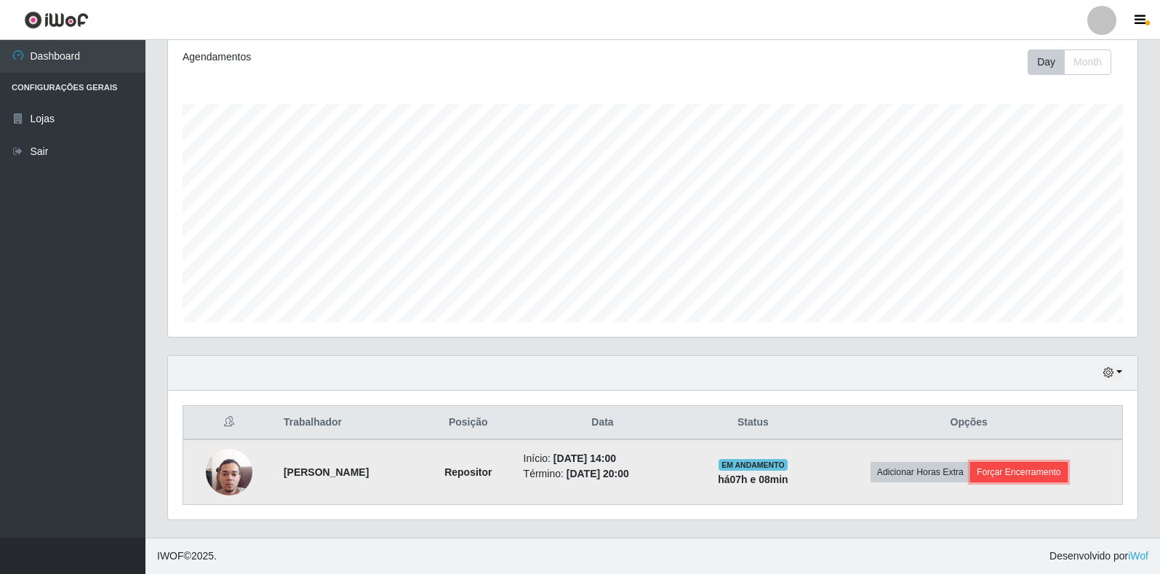
click at [995, 462] on button "Forçar Encerramento" at bounding box center [1018, 472] width 97 height 20
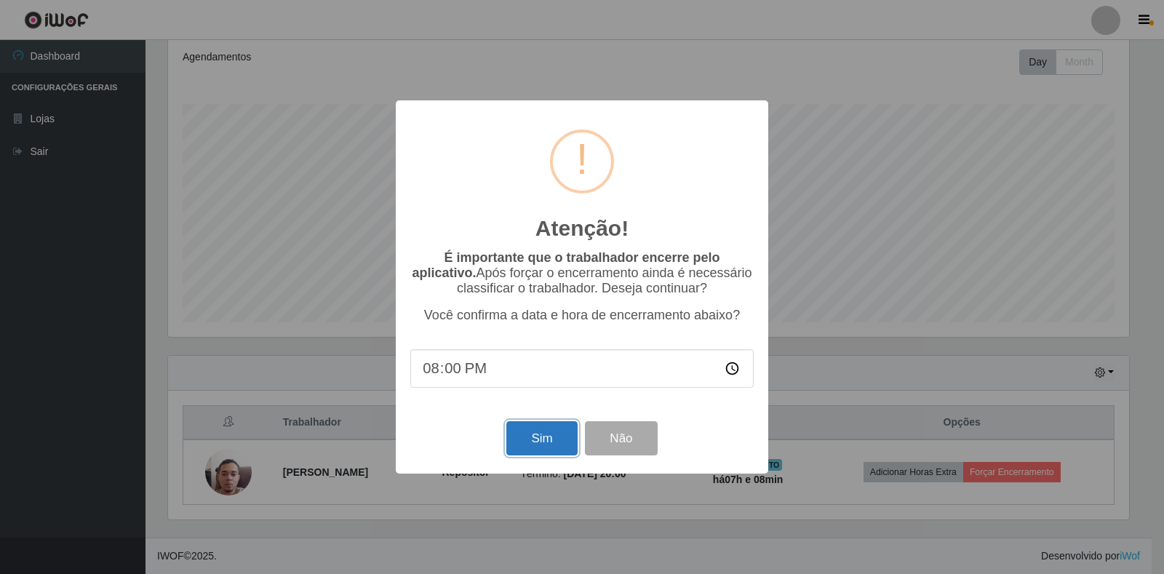
click at [529, 438] on button "Sim" at bounding box center [541, 438] width 71 height 34
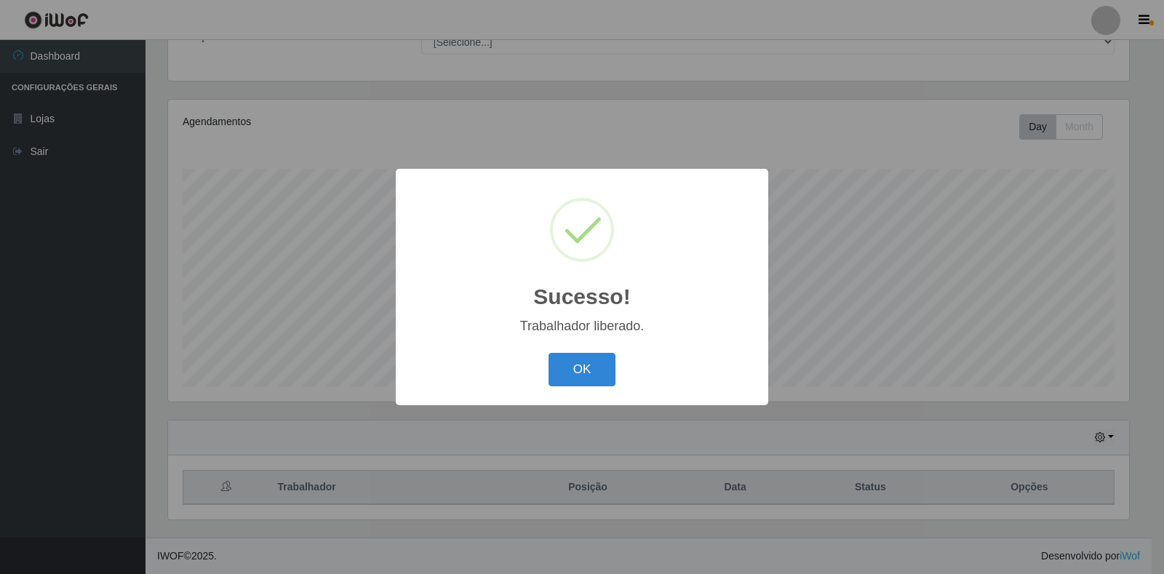
click at [548, 366] on div "OK Cancel" at bounding box center [581, 368] width 343 height 41
click at [565, 373] on button "OK" at bounding box center [582, 370] width 68 height 34
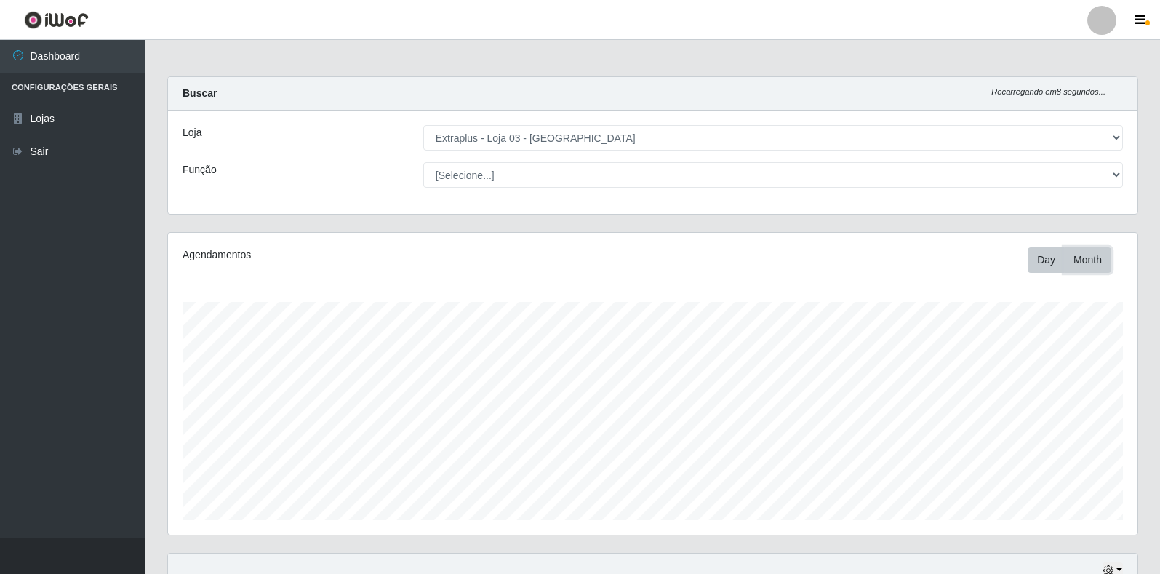
click at [1093, 256] on button "Month" at bounding box center [1087, 259] width 47 height 25
click at [1042, 257] on button "Day" at bounding box center [1046, 259] width 37 height 25
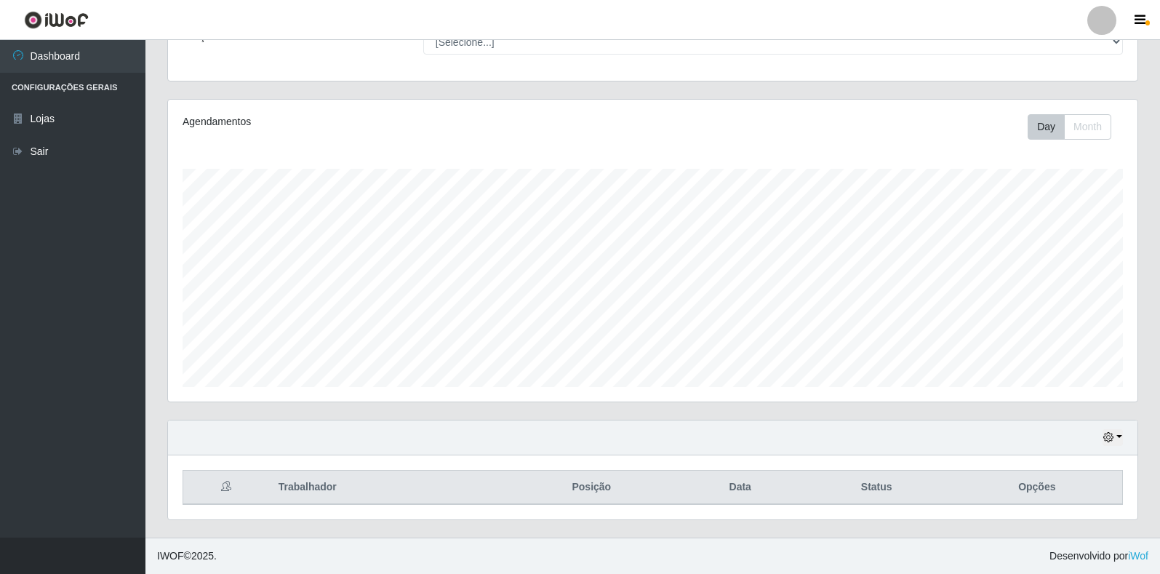
click at [1123, 441] on div "Hoje 1 dia 3 dias 1 Semana Não encerrados" at bounding box center [652, 437] width 969 height 35
click at [1115, 437] on button "button" at bounding box center [1112, 437] width 20 height 17
click at [1064, 409] on button "Não encerrados" at bounding box center [1064, 414] width 115 height 30
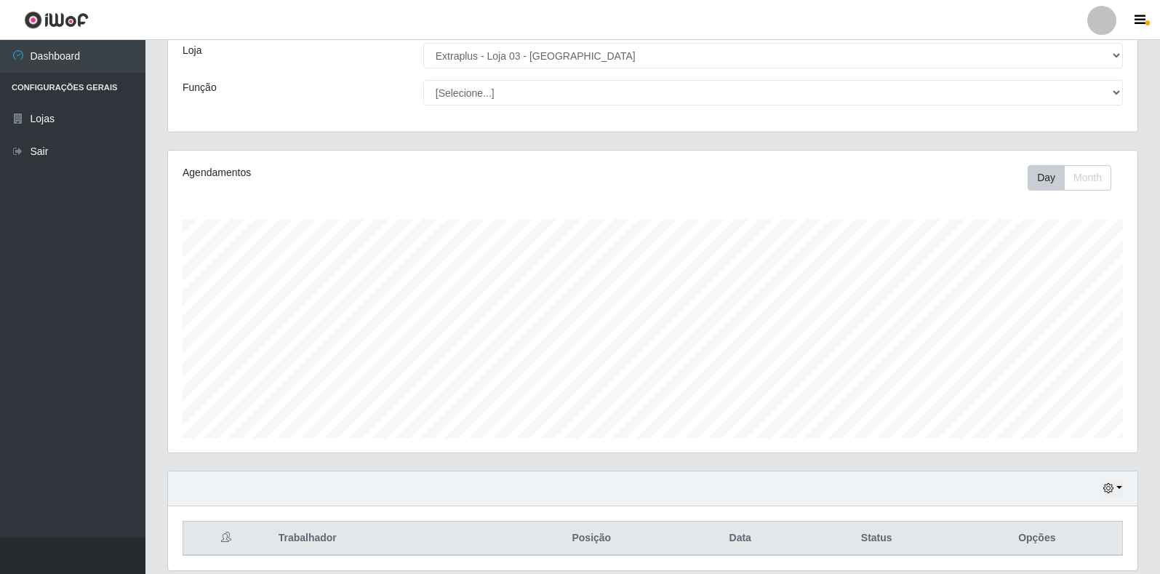
scroll to position [133, 0]
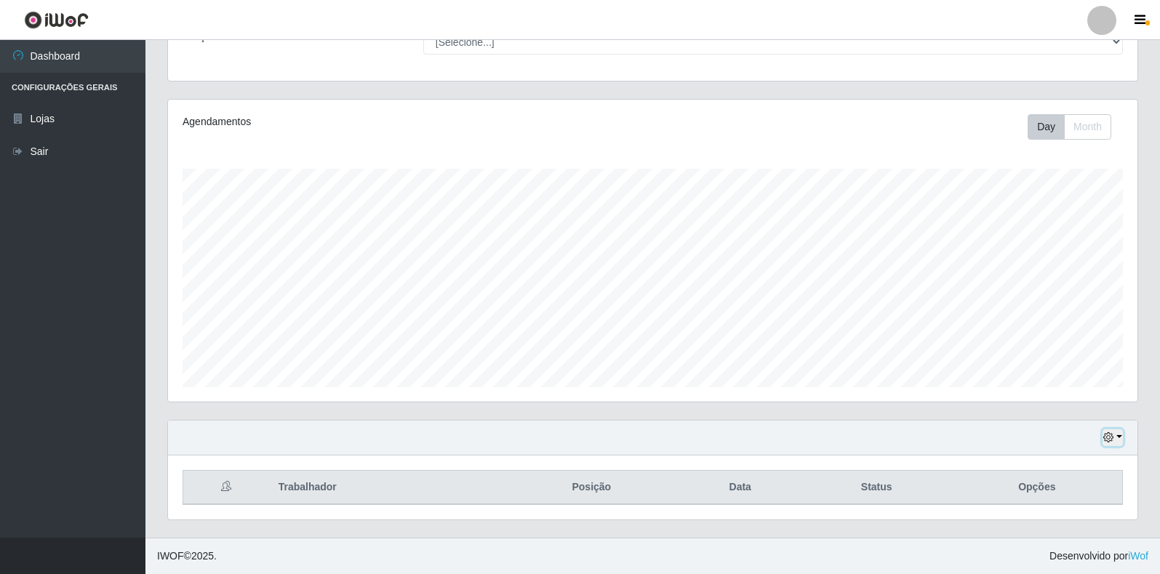
click at [1113, 436] on icon "button" at bounding box center [1108, 437] width 10 height 10
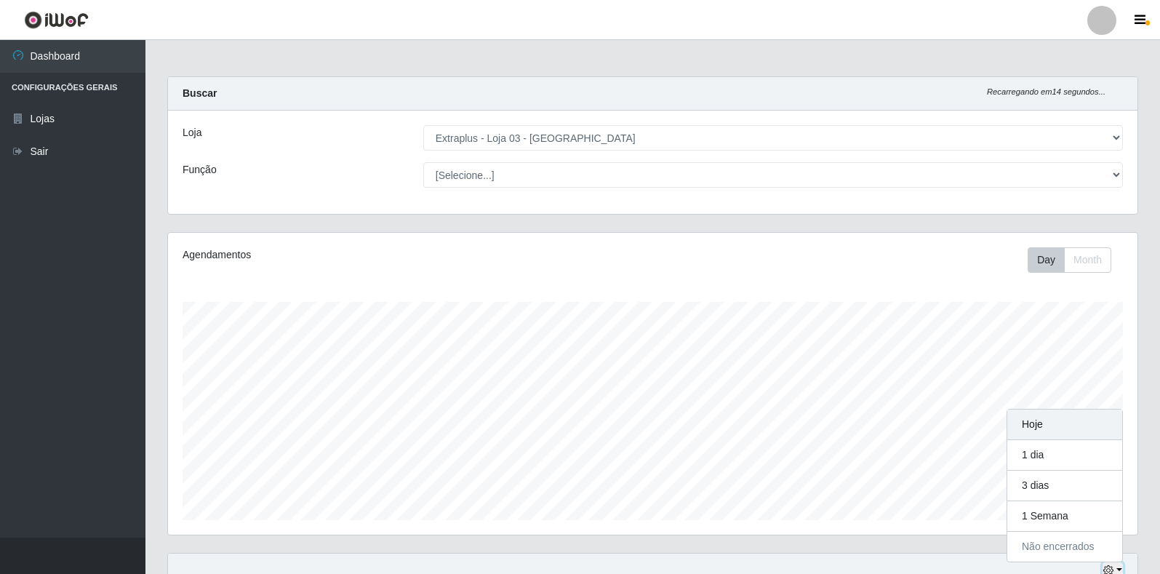
scroll to position [302, 969]
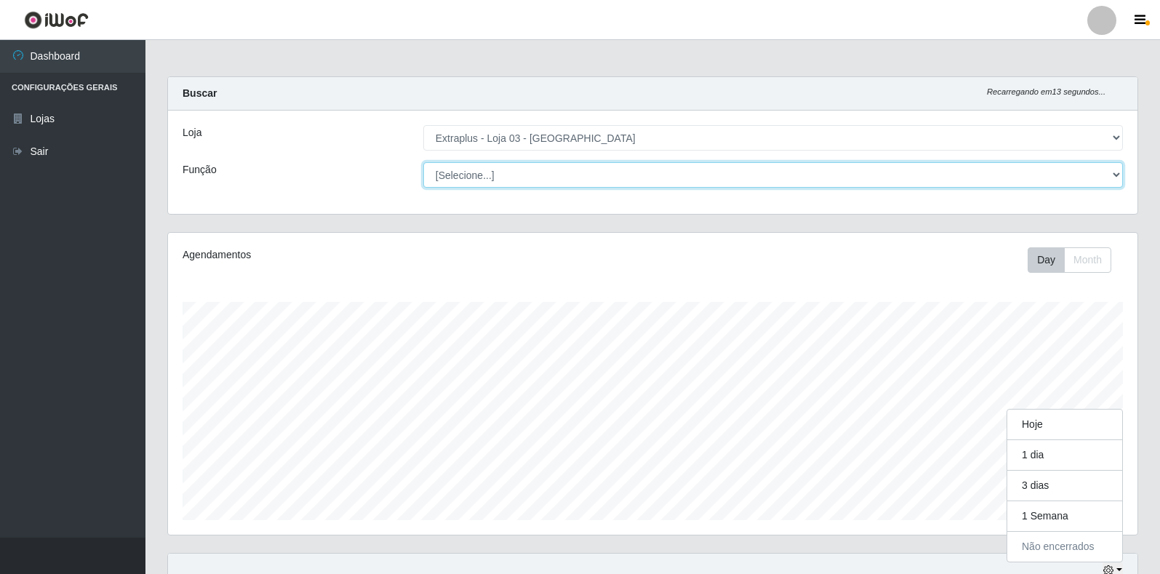
click at [524, 172] on select "[Selecione...] Repositor Repositor + Repositor ++" at bounding box center [773, 174] width 700 height 25
click at [423, 162] on select "[Selecione...] Repositor Repositor + Repositor ++" at bounding box center [773, 174] width 700 height 25
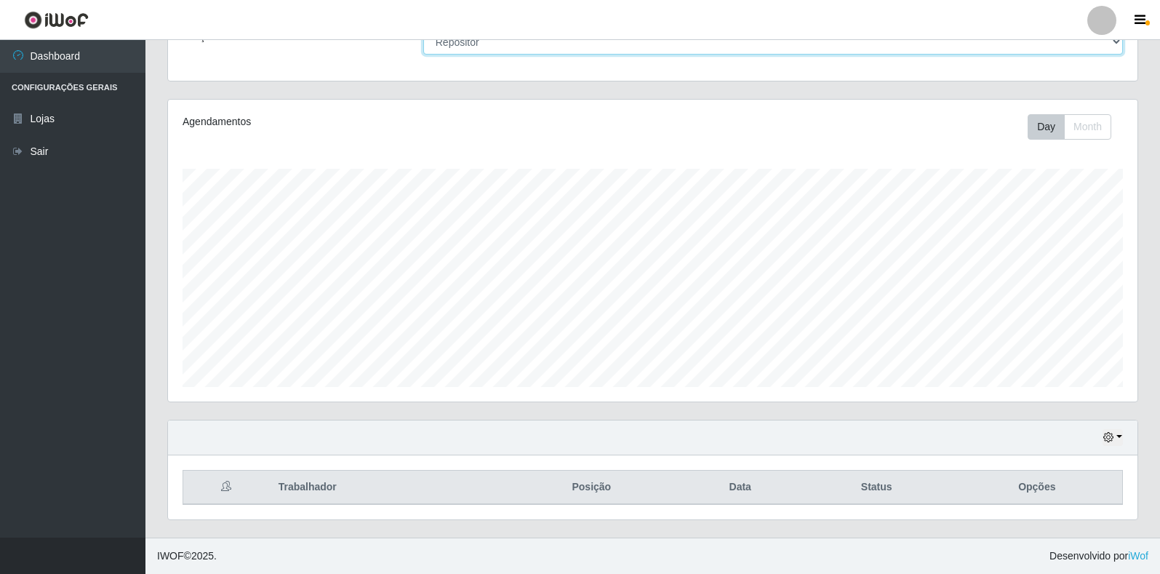
scroll to position [0, 0]
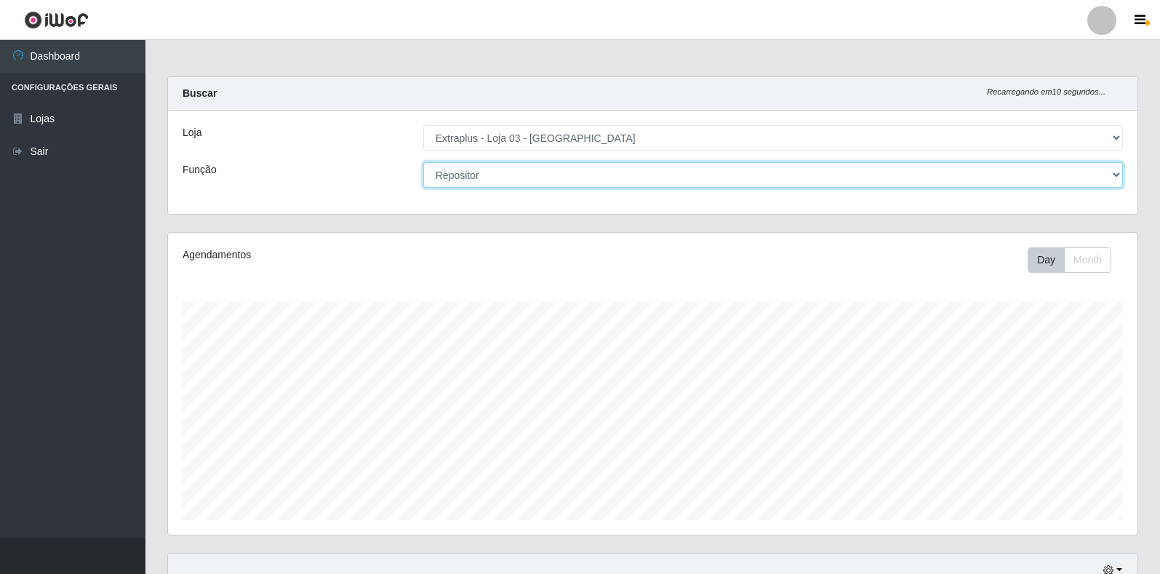
click at [543, 166] on select "[Selecione...] Repositor Repositor + Repositor ++" at bounding box center [773, 174] width 700 height 25
select select "[Selecione...]"
click at [423, 162] on select "[Selecione...] Repositor Repositor + Repositor ++" at bounding box center [773, 174] width 700 height 25
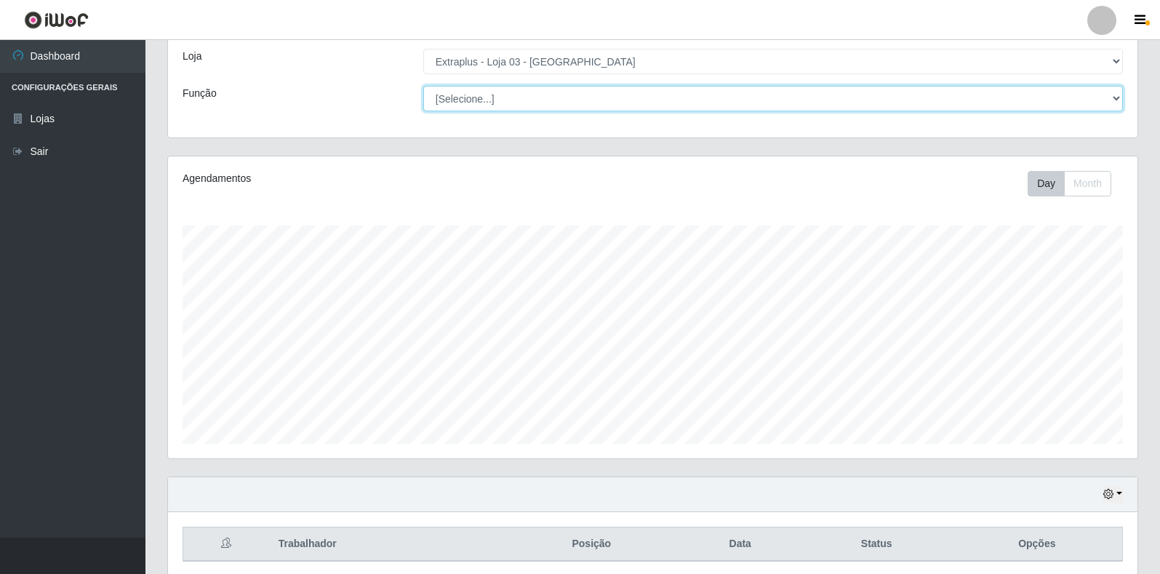
scroll to position [133, 0]
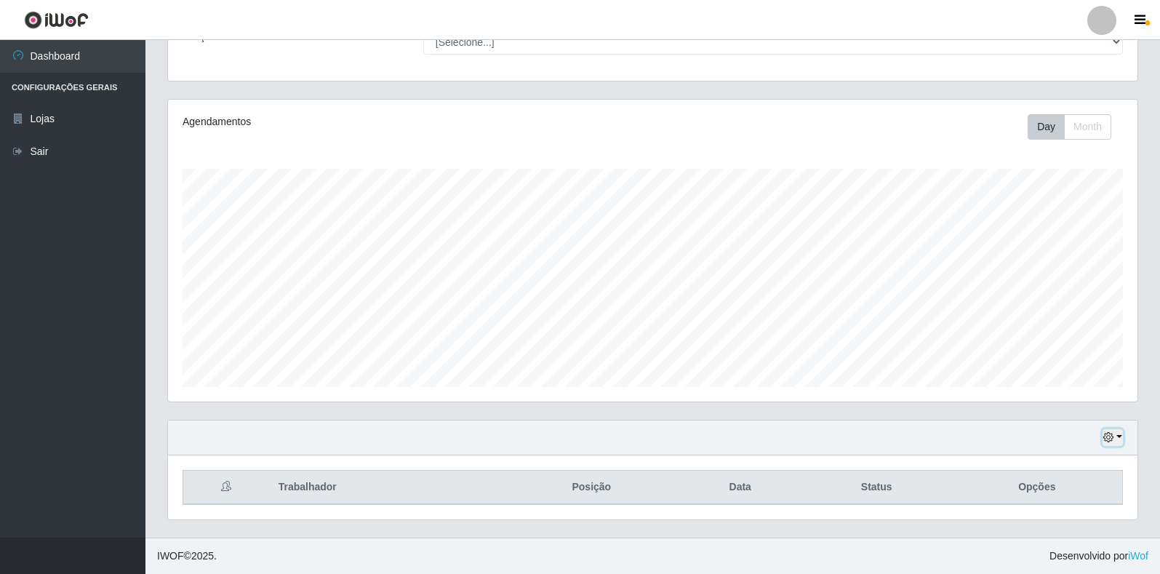
click at [1114, 442] on button "button" at bounding box center [1112, 437] width 20 height 17
click at [1044, 382] on button "1 Semana" at bounding box center [1064, 383] width 115 height 31
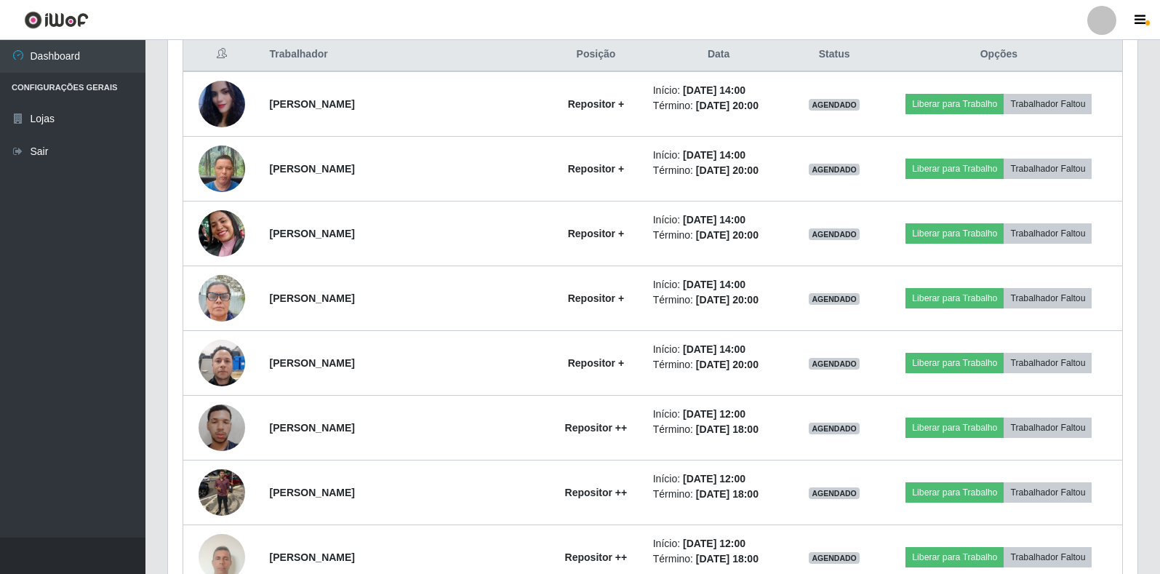
scroll to position [569, 0]
